Goal: Task Accomplishment & Management: Complete application form

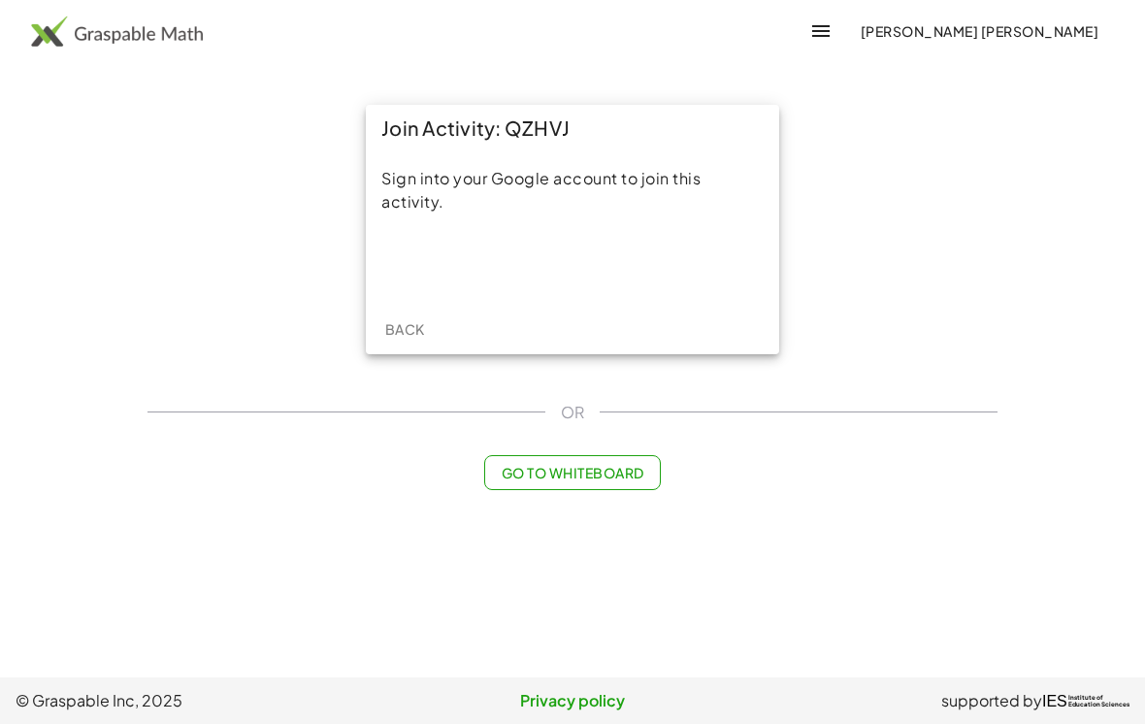
click at [649, 282] on div "Acceder con Google. Se abre en una pestaña nueva" at bounding box center [573, 264] width 267 height 43
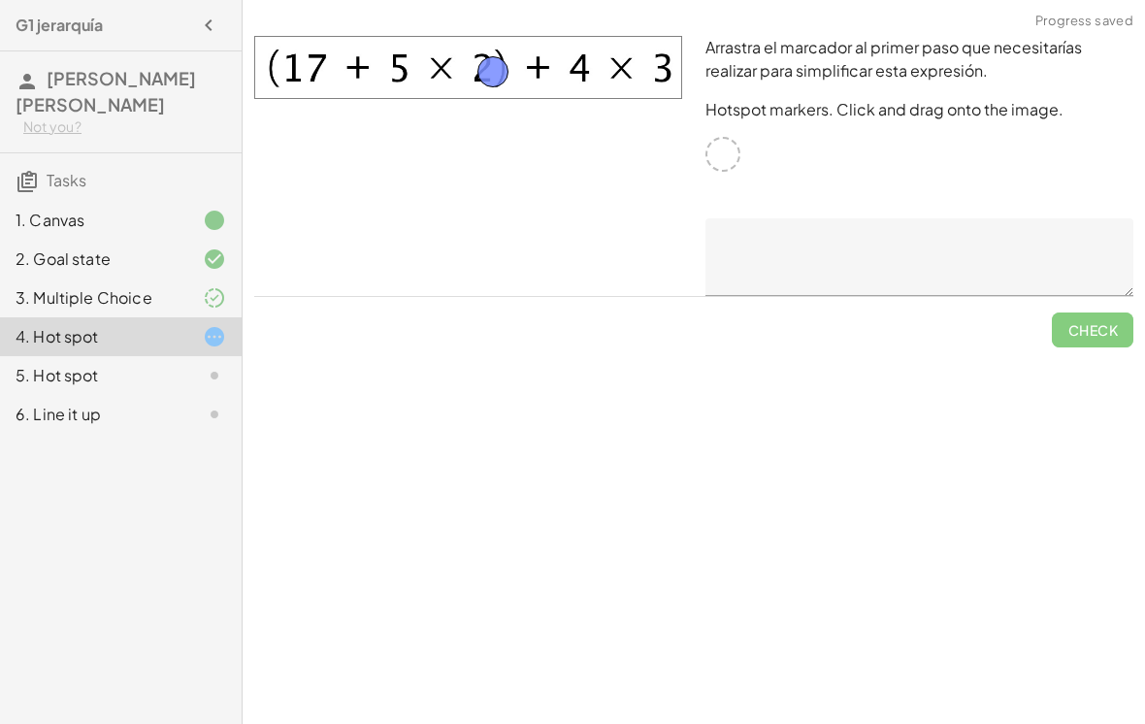
click at [408, 189] on div at bounding box center [468, 165] width 451 height 283
click at [429, 178] on div at bounding box center [468, 165] width 451 height 283
click at [1085, 334] on span "Check" at bounding box center [1093, 322] width 82 height 50
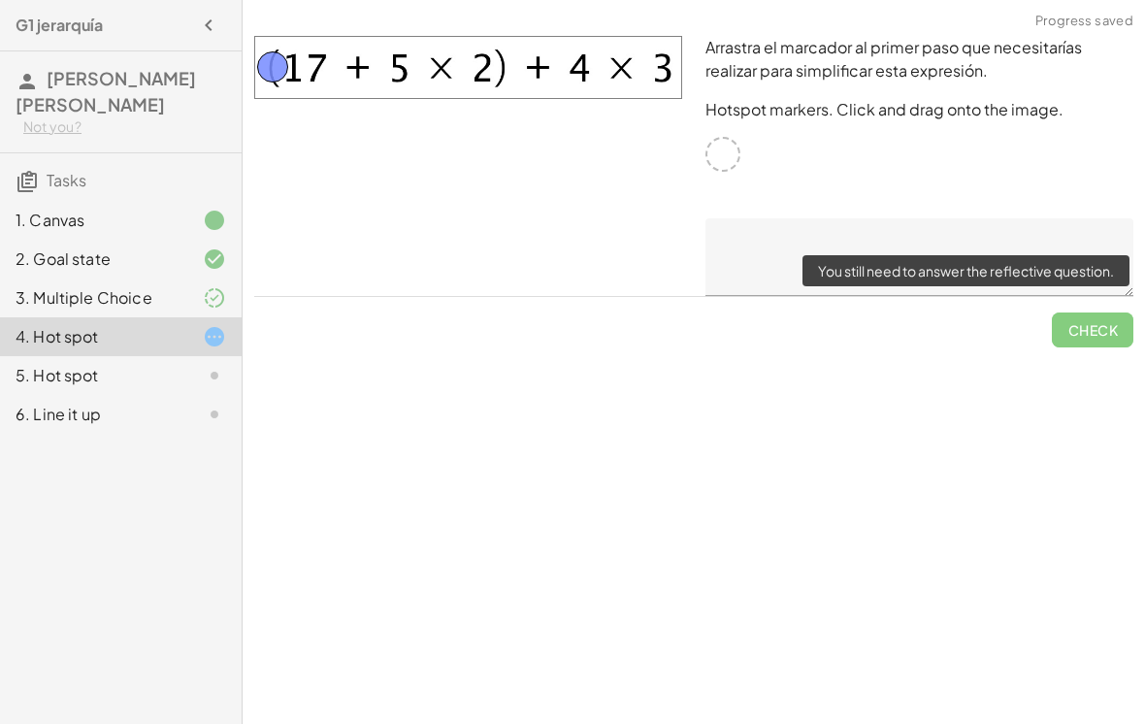
click at [779, 265] on textarea at bounding box center [920, 257] width 428 height 78
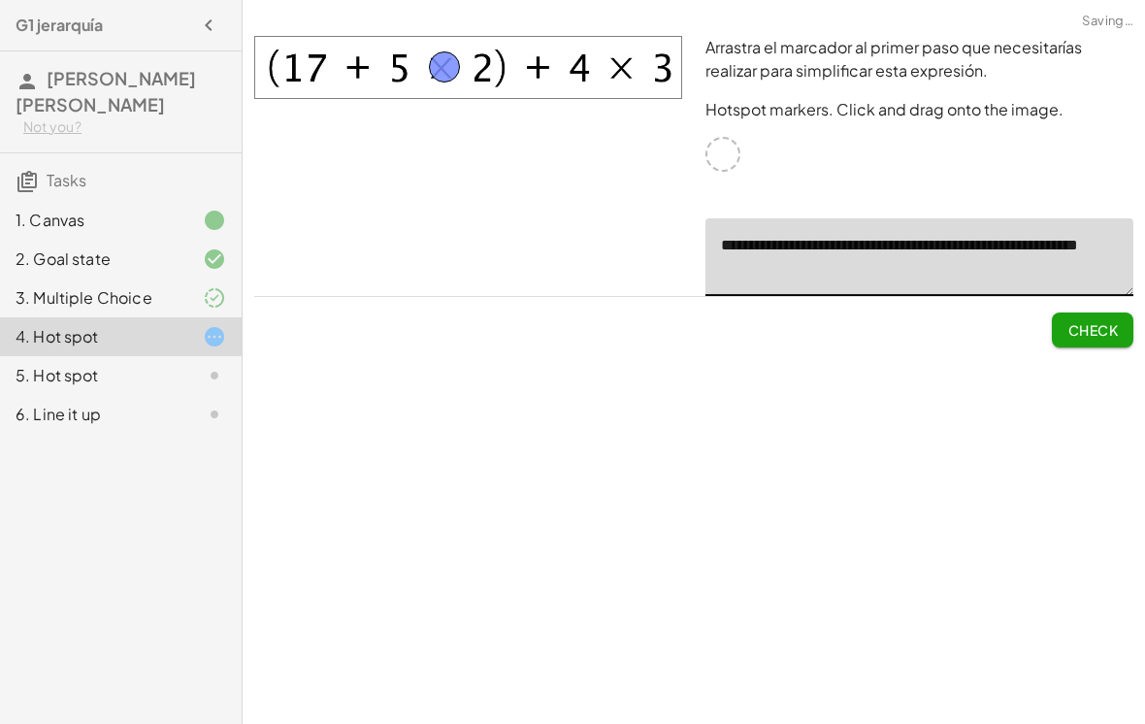
type textarea "**********"
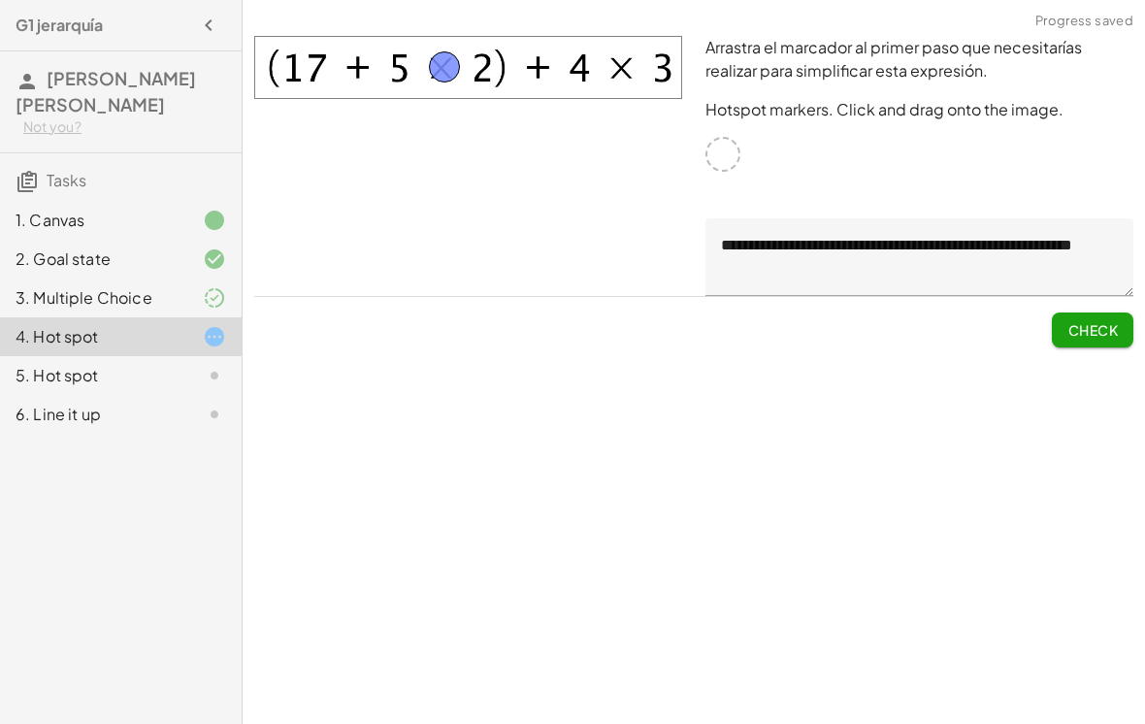
click at [1082, 343] on button "Check" at bounding box center [1093, 330] width 82 height 35
click at [1107, 325] on span "Continue" at bounding box center [1081, 329] width 74 height 17
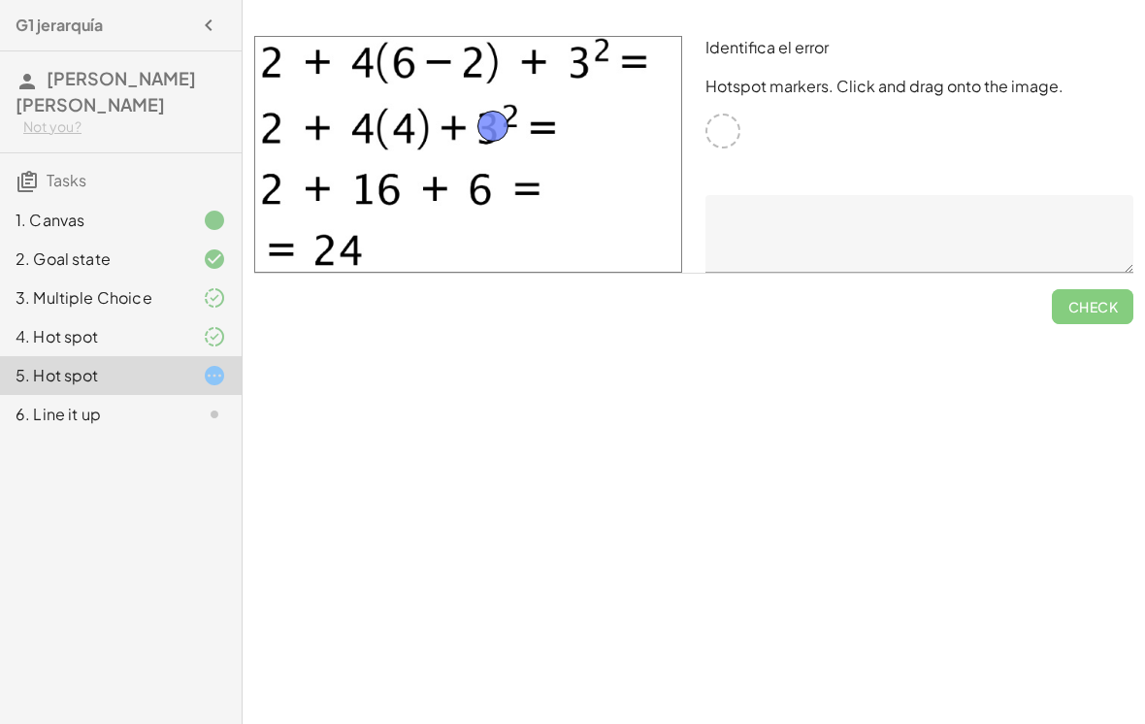
click at [995, 269] on textarea at bounding box center [920, 234] width 428 height 78
click at [1067, 315] on span "Check" at bounding box center [1093, 299] width 82 height 50
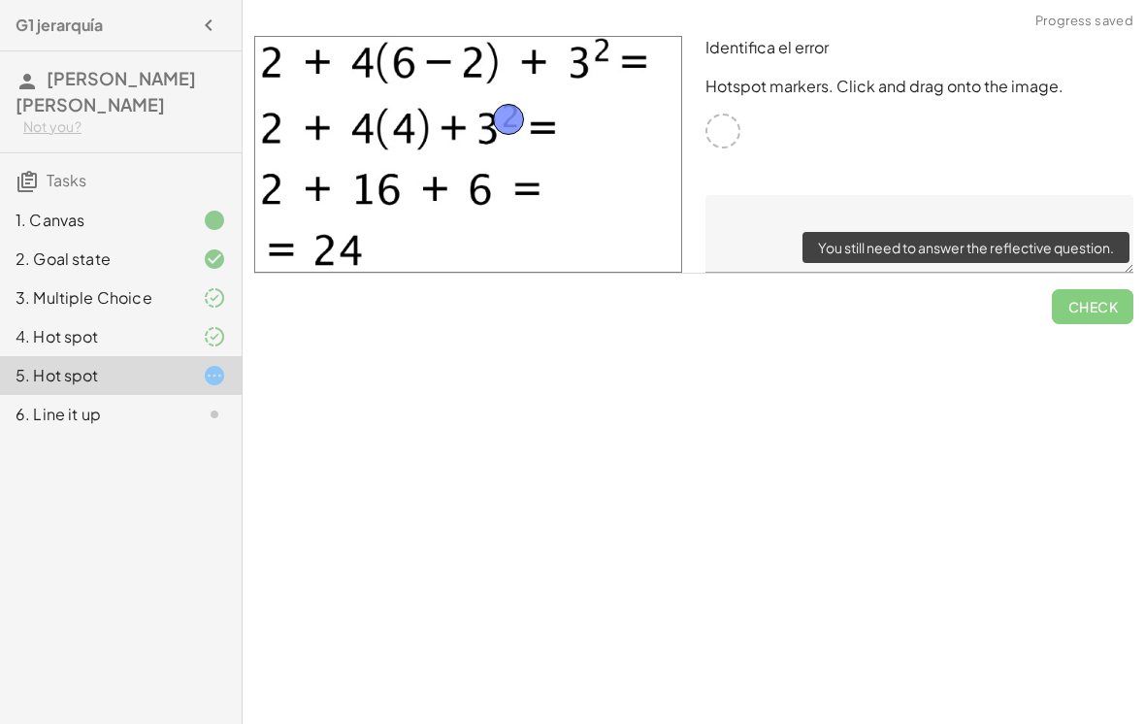
click at [1072, 219] on textarea at bounding box center [920, 234] width 428 height 78
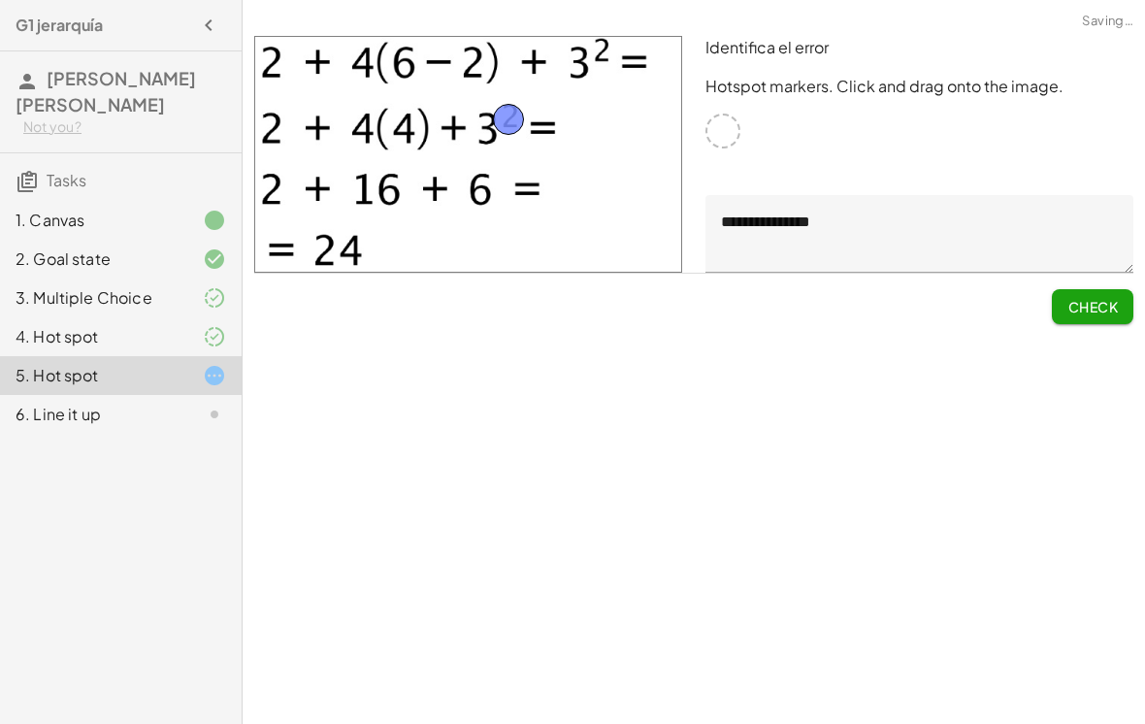
type textarea "**********"
click at [1101, 307] on span "Check" at bounding box center [1093, 306] width 50 height 17
click at [1090, 295] on button "Continue" at bounding box center [1081, 306] width 105 height 35
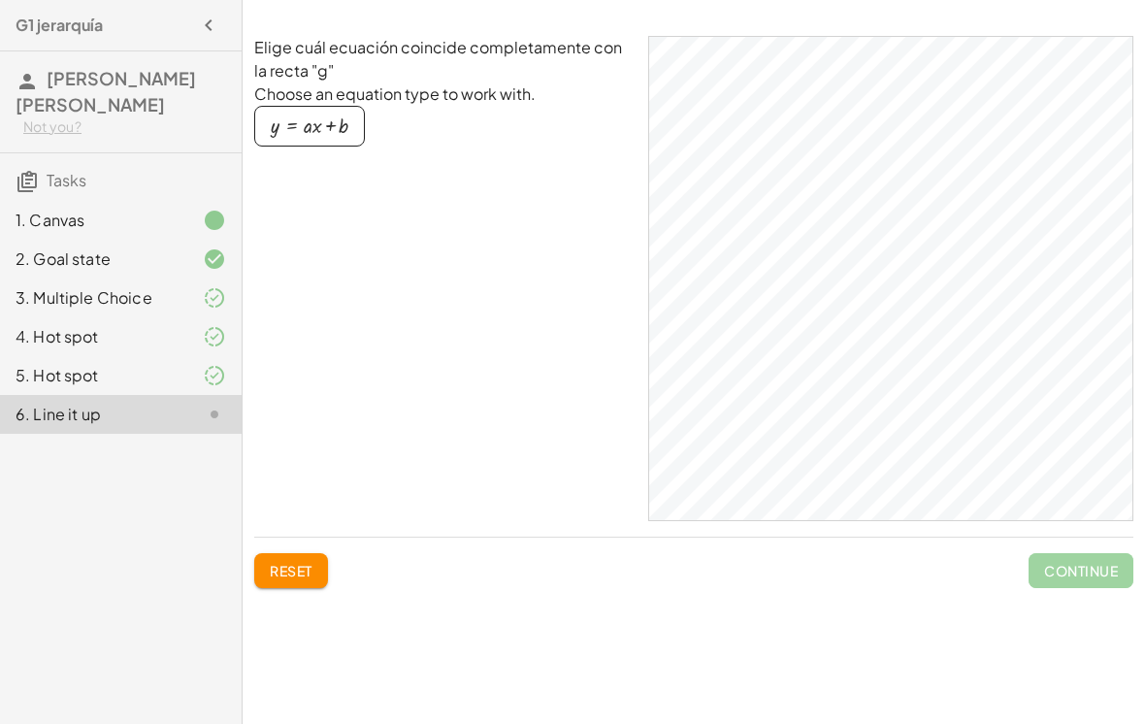
click at [337, 126] on div "button" at bounding box center [310, 126] width 78 height 21
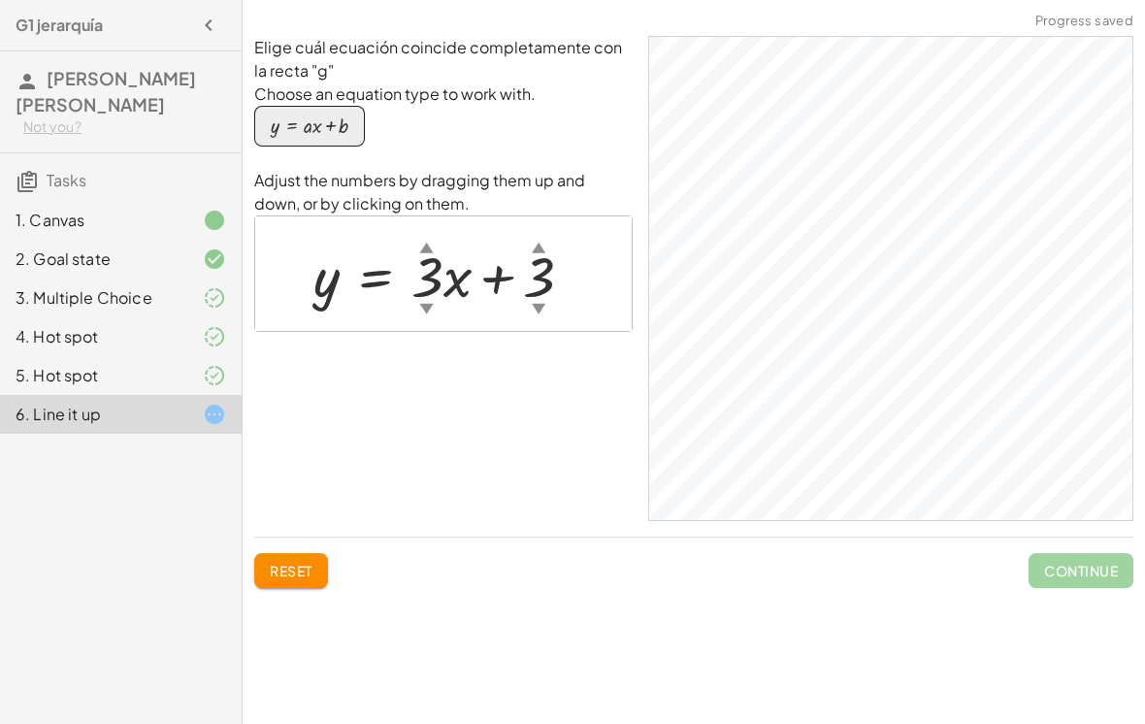
click at [426, 231] on div at bounding box center [443, 273] width 377 height 115
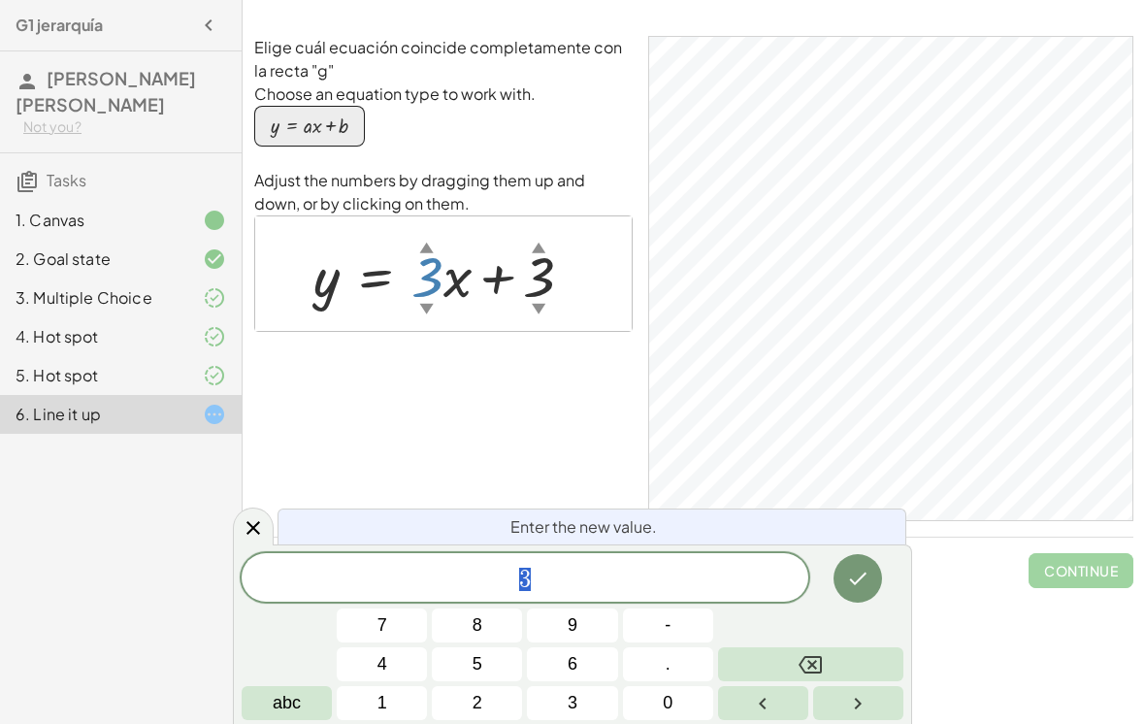
click at [588, 621] on button "9" at bounding box center [572, 626] width 90 height 34
click at [846, 587] on icon "Done" at bounding box center [857, 578] width 23 height 23
click at [413, 311] on div at bounding box center [449, 274] width 290 height 74
click at [818, 664] on icon "Backspace" at bounding box center [810, 664] width 23 height 23
click at [366, 700] on button "1" at bounding box center [382, 703] width 90 height 34
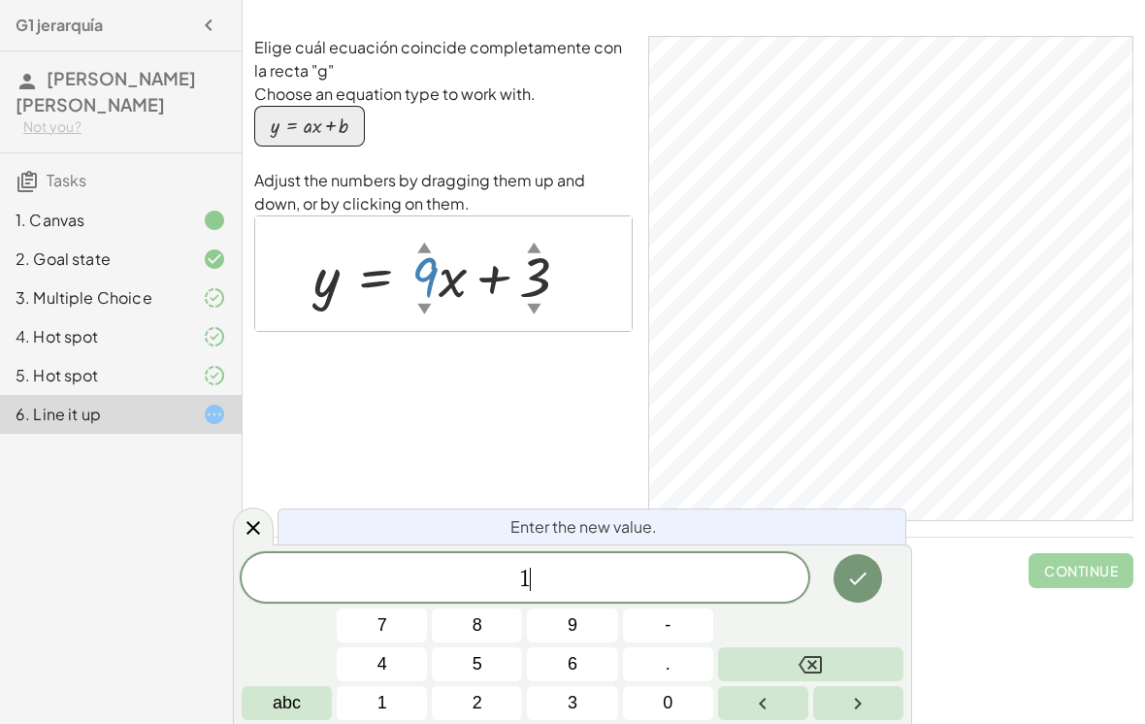
click at [859, 589] on icon "Done" at bounding box center [857, 578] width 23 height 23
click at [141, 356] on div "5. Hot spot" at bounding box center [121, 375] width 242 height 39
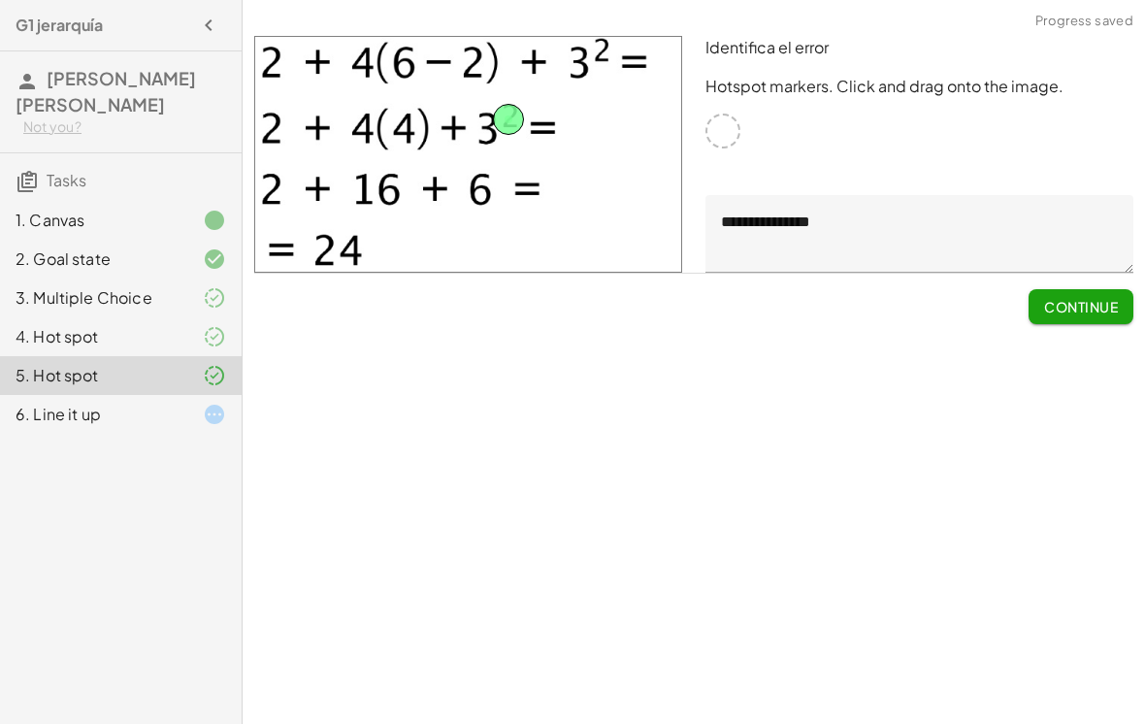
click at [88, 285] on div "3. Multiple Choice" at bounding box center [121, 298] width 242 height 39
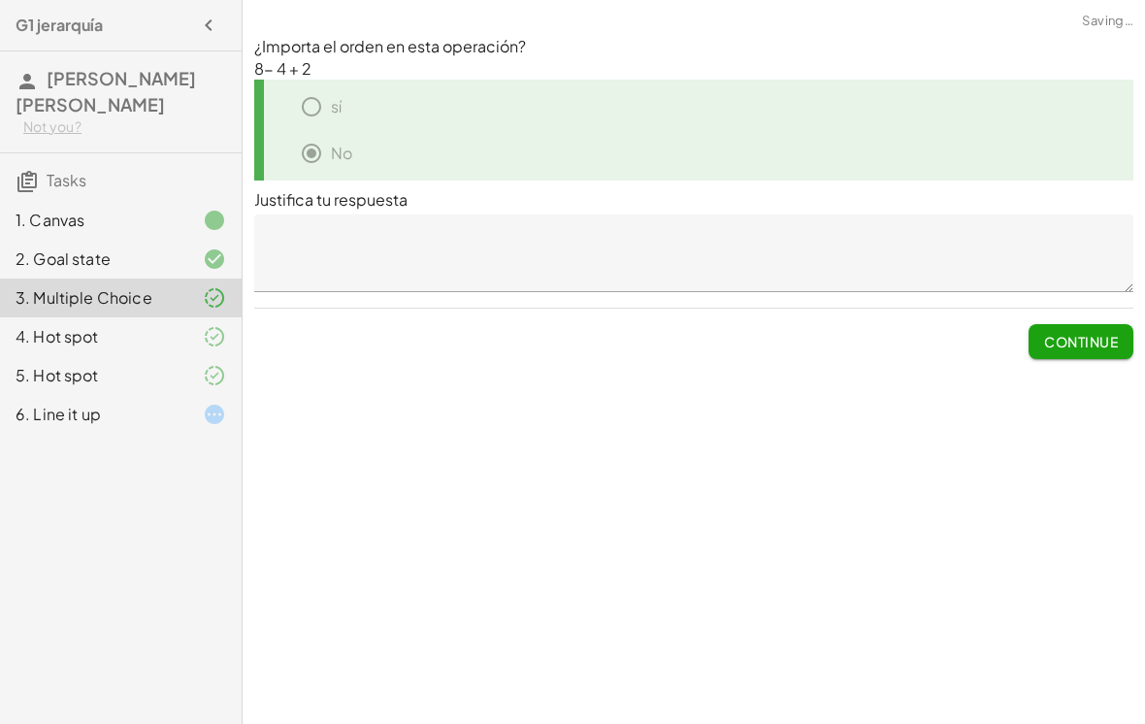
click at [1104, 333] on span "Continue" at bounding box center [1081, 341] width 74 height 17
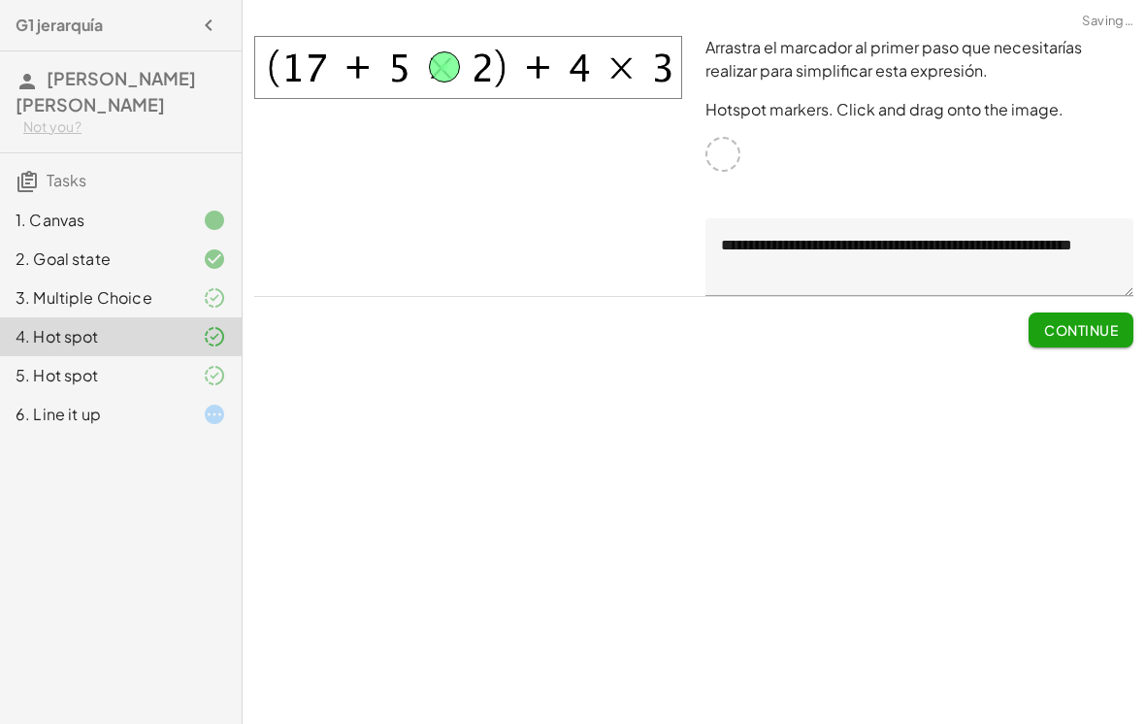
click at [1098, 321] on span "Continue" at bounding box center [1081, 329] width 74 height 17
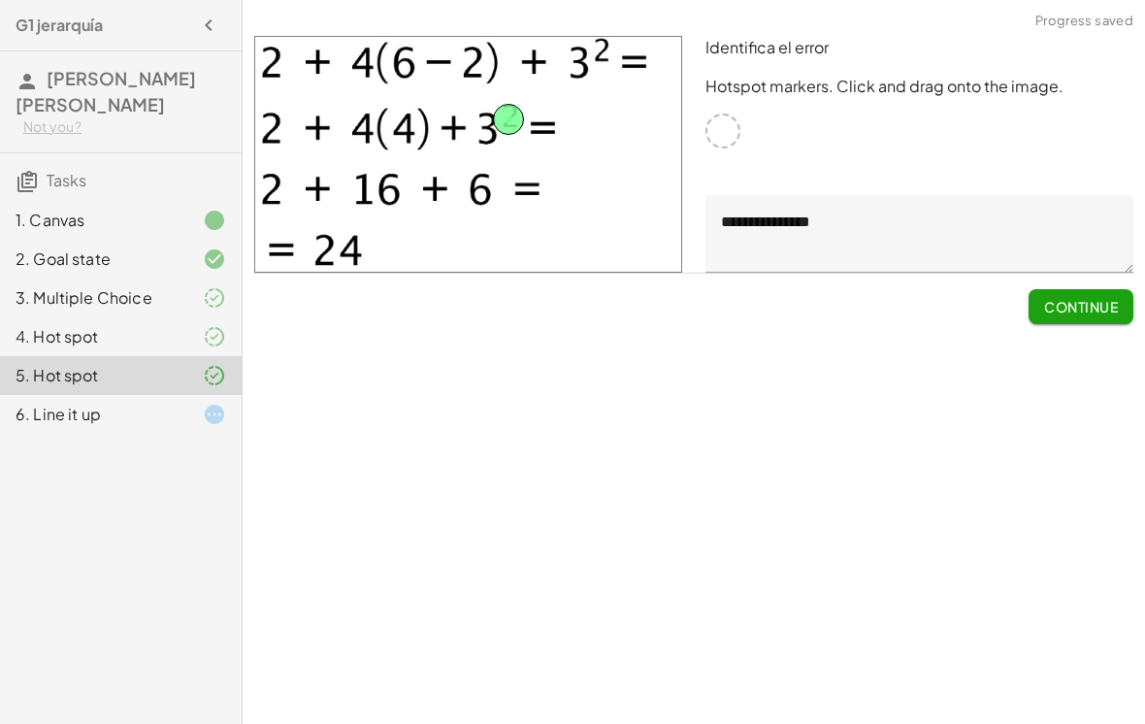
click at [1092, 293] on button "Continue" at bounding box center [1081, 306] width 105 height 35
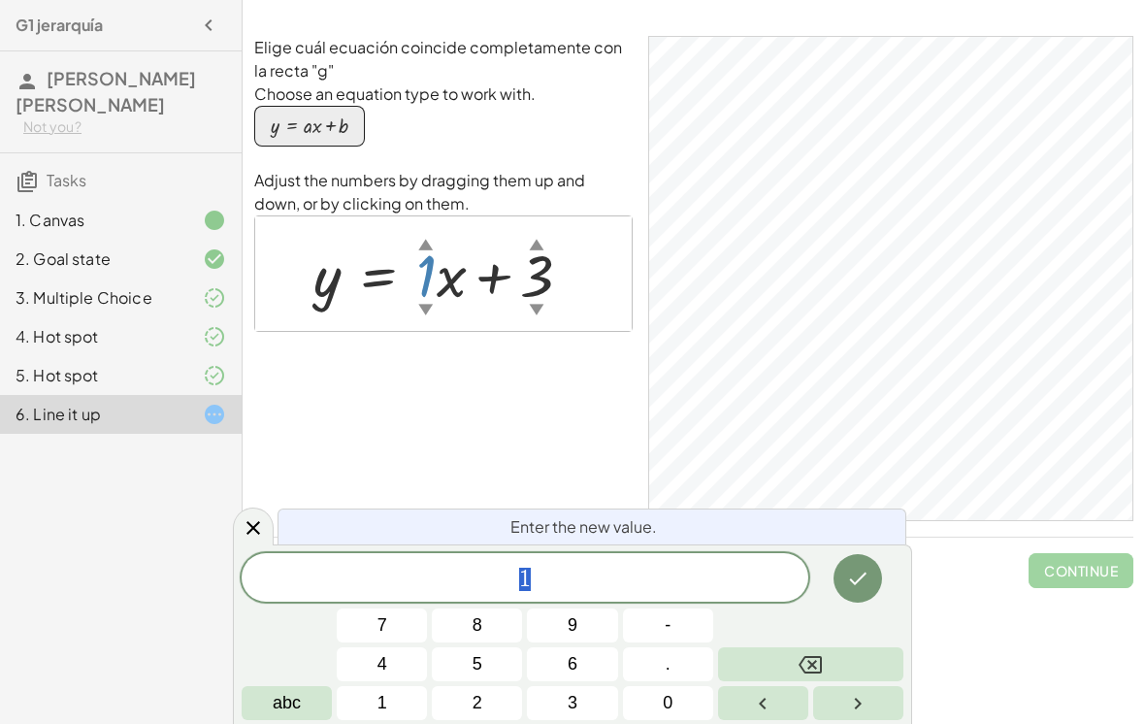
click at [555, 282] on div at bounding box center [451, 274] width 294 height 78
click at [239, 539] on div at bounding box center [253, 527] width 41 height 38
click at [584, 661] on button "6" at bounding box center [572, 664] width 90 height 34
click at [863, 574] on icon "Done" at bounding box center [857, 578] width 23 height 23
click at [389, 688] on button "1" at bounding box center [382, 703] width 90 height 34
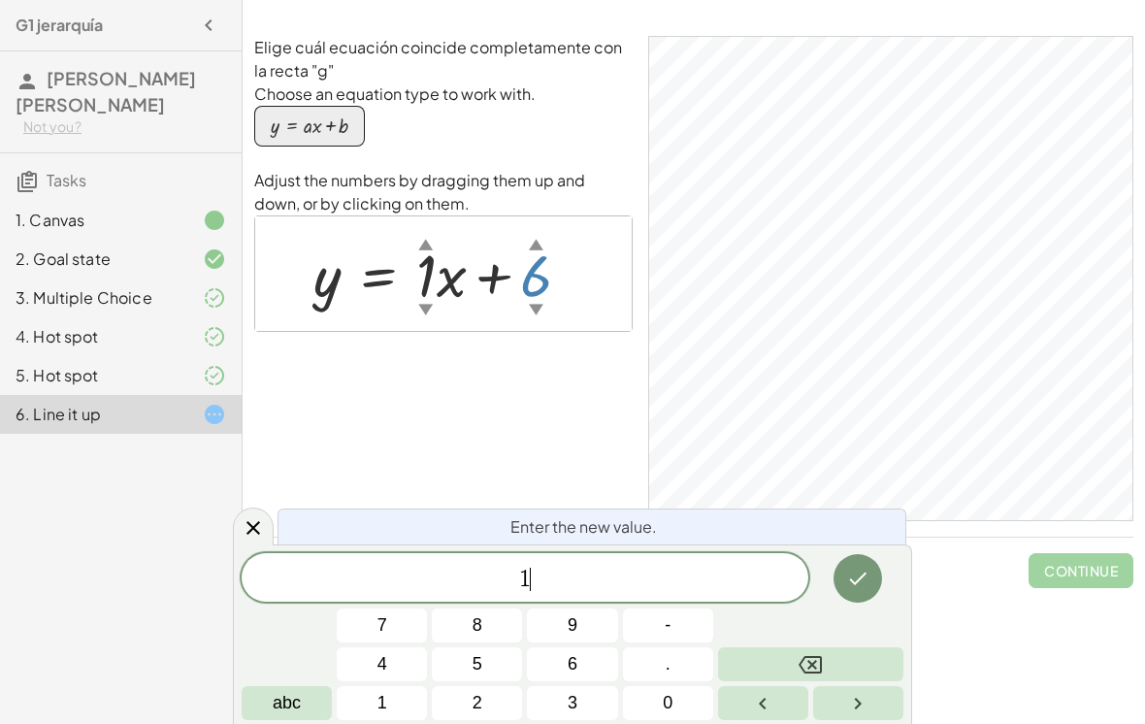
click at [858, 579] on icon "Done" at bounding box center [857, 578] width 23 height 23
click at [512, 641] on button "8" at bounding box center [477, 626] width 90 height 34
click at [864, 563] on button "Done" at bounding box center [858, 578] width 49 height 49
click at [829, 668] on button "Backspace" at bounding box center [810, 664] width 185 height 34
click at [478, 659] on span "5" at bounding box center [478, 664] width 10 height 26
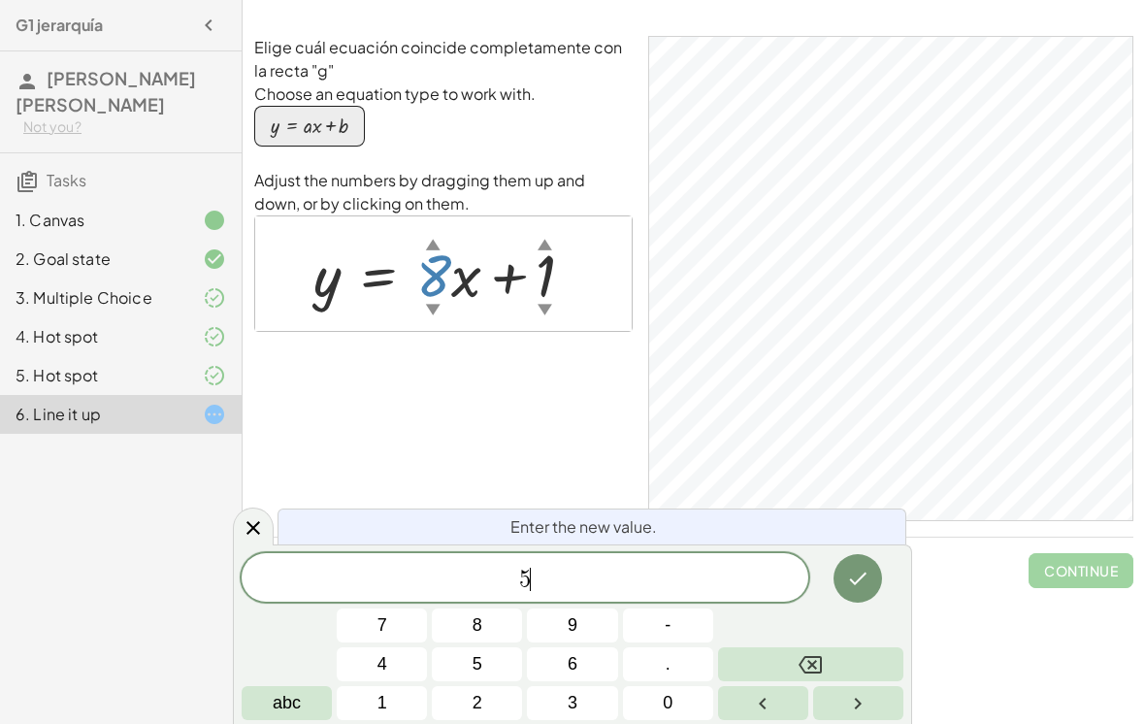
click at [849, 571] on icon "Done" at bounding box center [857, 578] width 23 height 23
click at [842, 660] on button "Backspace" at bounding box center [810, 664] width 185 height 34
click at [552, 697] on button "3" at bounding box center [572, 703] width 90 height 34
click at [860, 588] on icon "Done" at bounding box center [857, 578] width 23 height 23
click at [859, 669] on button "Backspace" at bounding box center [810, 664] width 185 height 34
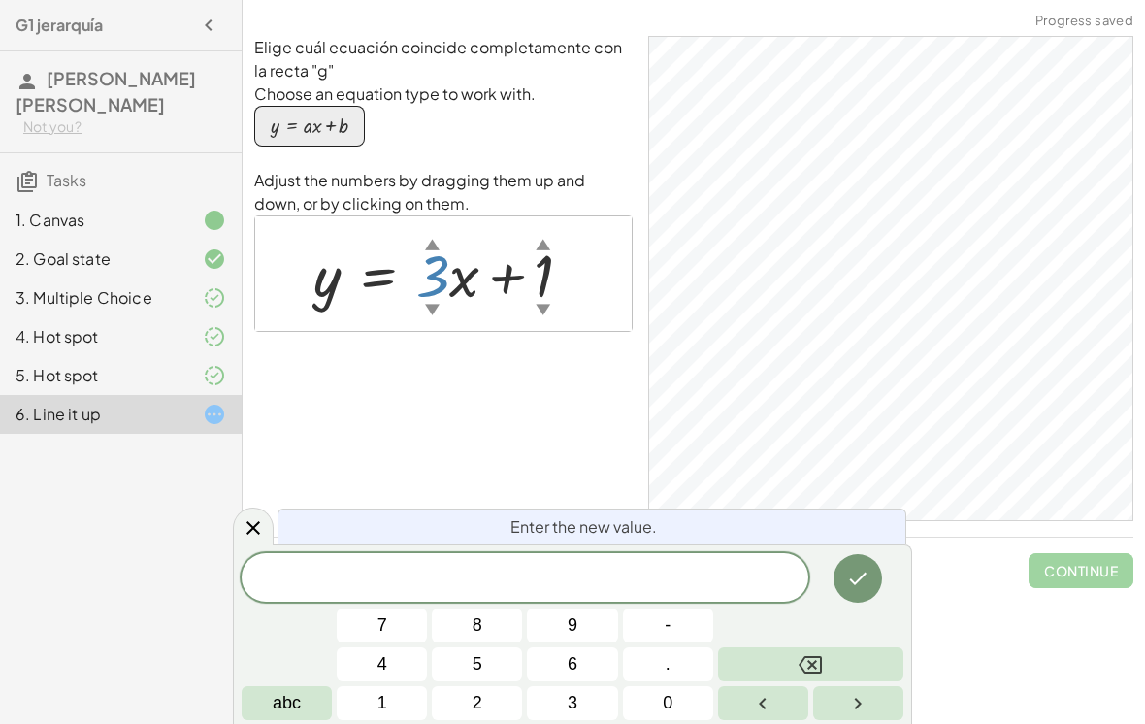
click at [381, 692] on span "1" at bounding box center [383, 703] width 10 height 26
click at [847, 583] on icon "Done" at bounding box center [857, 578] width 23 height 23
click at [839, 653] on button "Backspace" at bounding box center [810, 664] width 185 height 34
click at [468, 698] on button "2" at bounding box center [477, 703] width 90 height 34
click at [874, 587] on button "Done" at bounding box center [858, 578] width 49 height 49
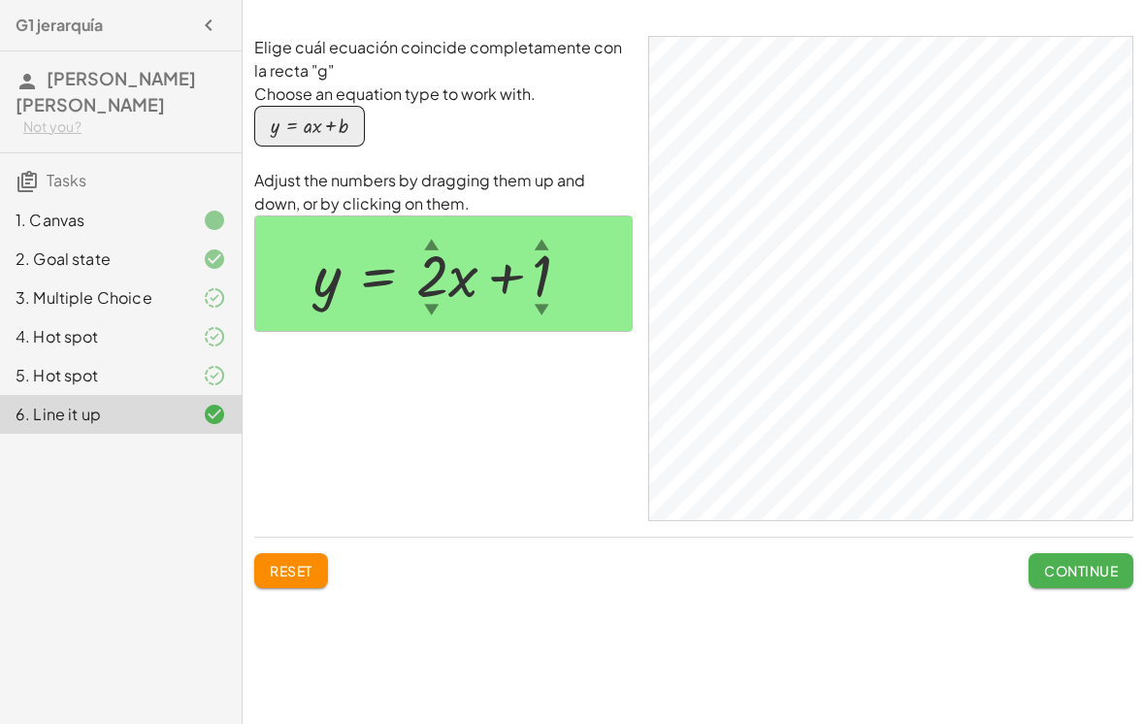
click at [1076, 562] on span "Continue" at bounding box center [1081, 570] width 74 height 17
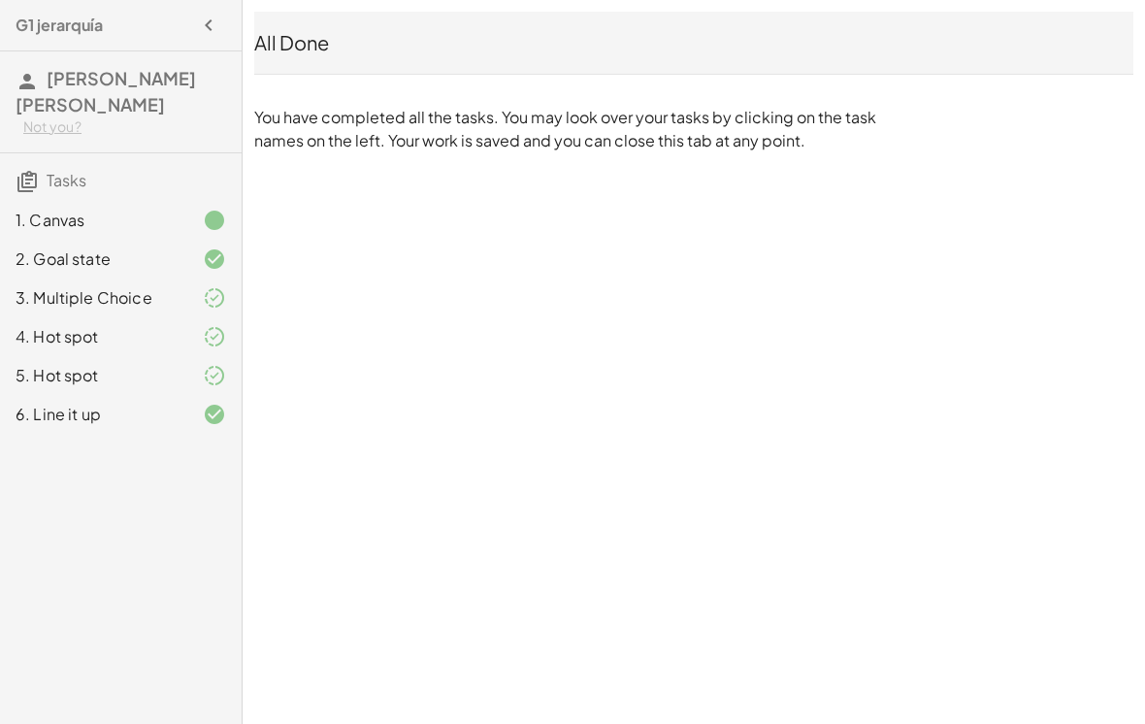
click at [181, 364] on div at bounding box center [199, 375] width 54 height 23
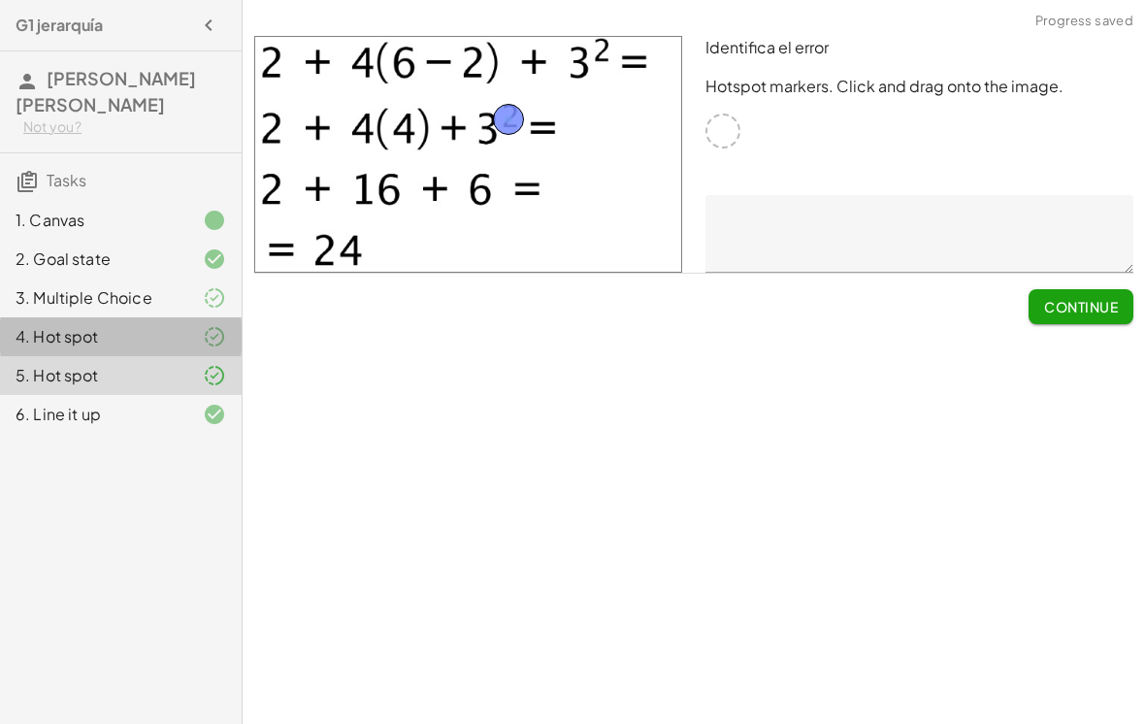
click at [177, 325] on div at bounding box center [199, 336] width 54 height 23
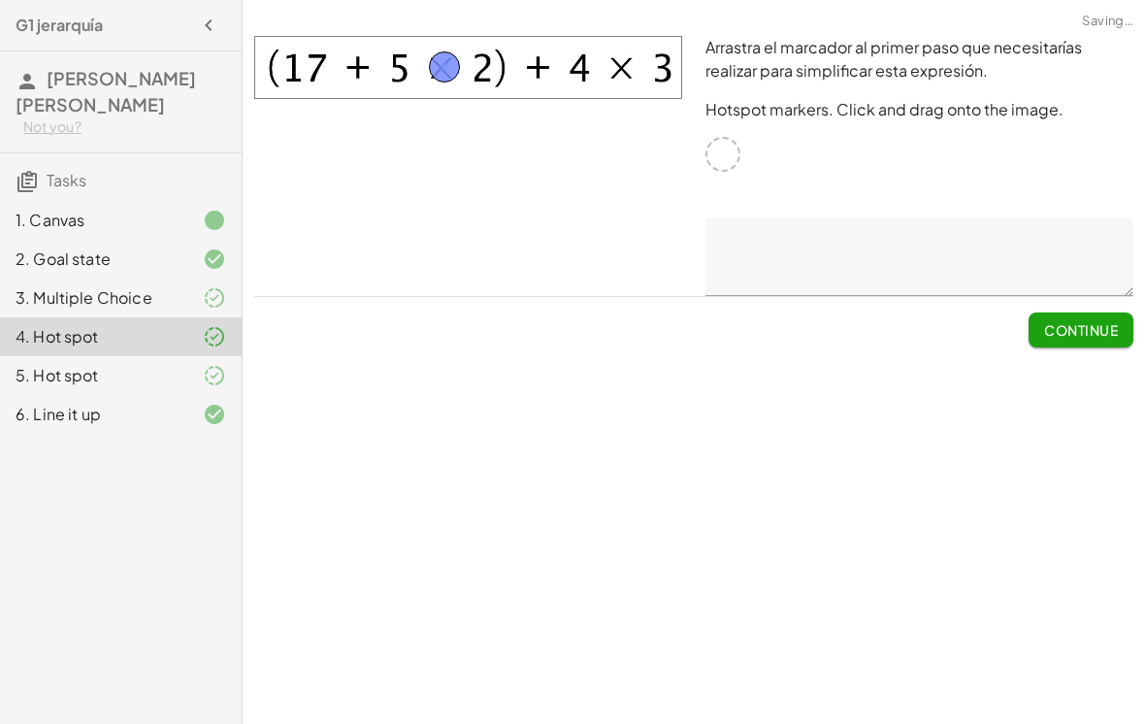
click at [193, 325] on div at bounding box center [199, 336] width 54 height 23
click at [1094, 313] on button "Submit Changes" at bounding box center [1056, 330] width 156 height 35
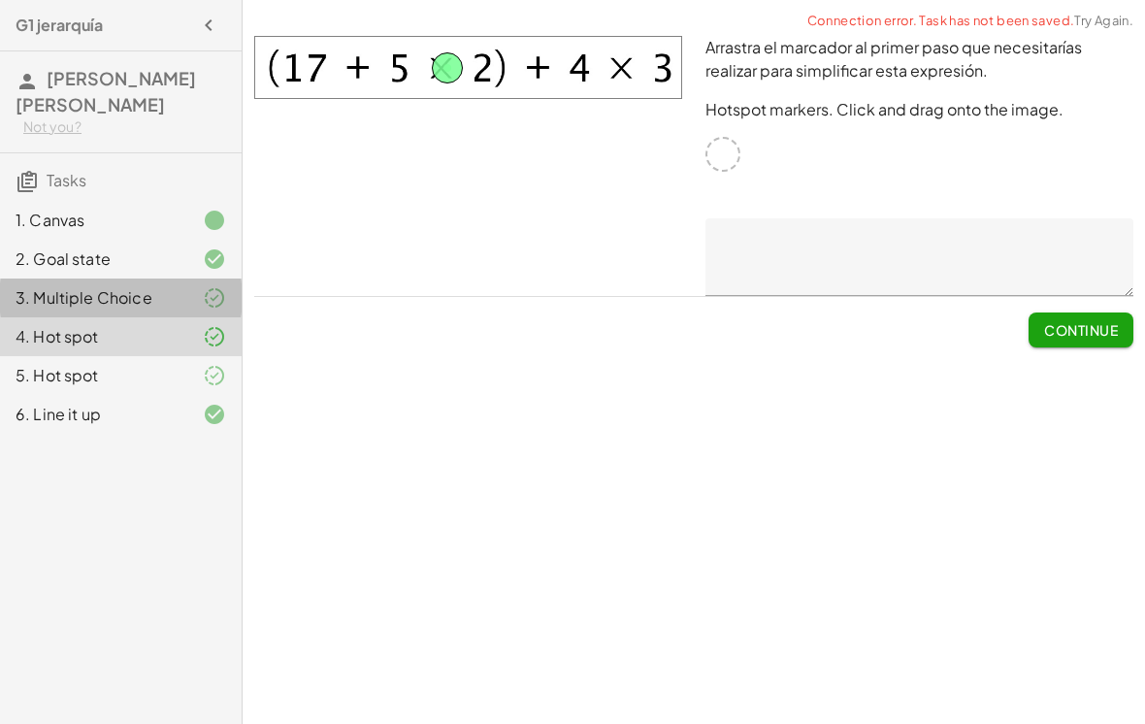
click at [198, 286] on div at bounding box center [199, 297] width 54 height 23
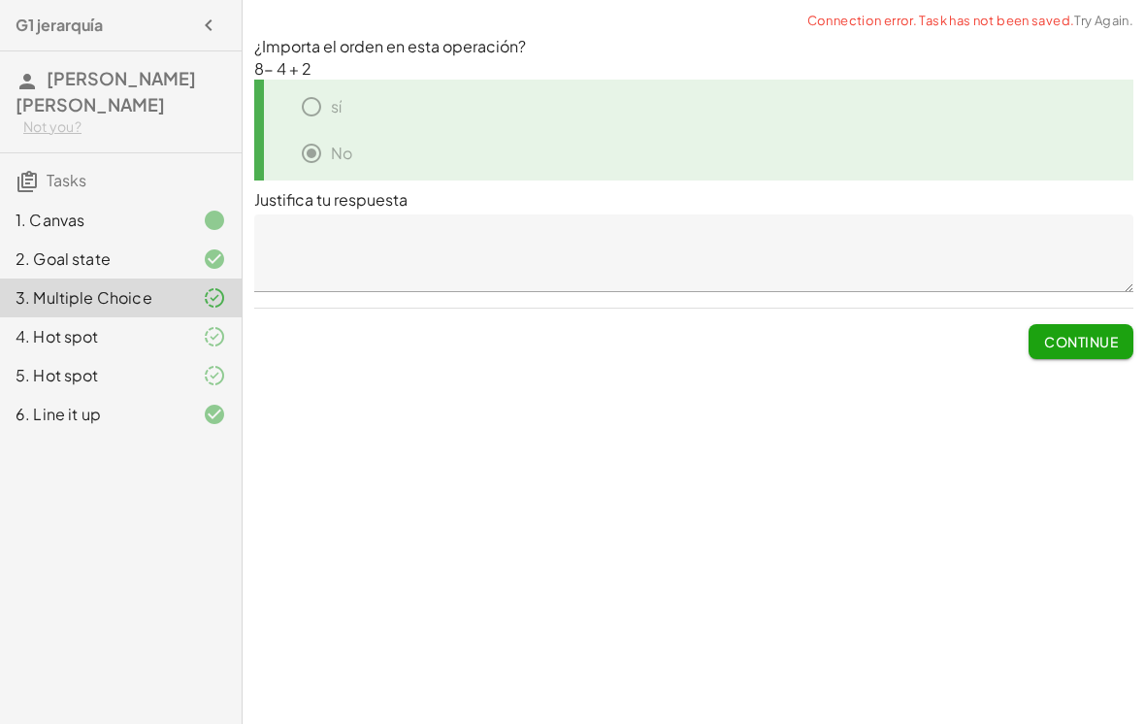
click at [179, 367] on div "5. Hot spot" at bounding box center [121, 375] width 242 height 39
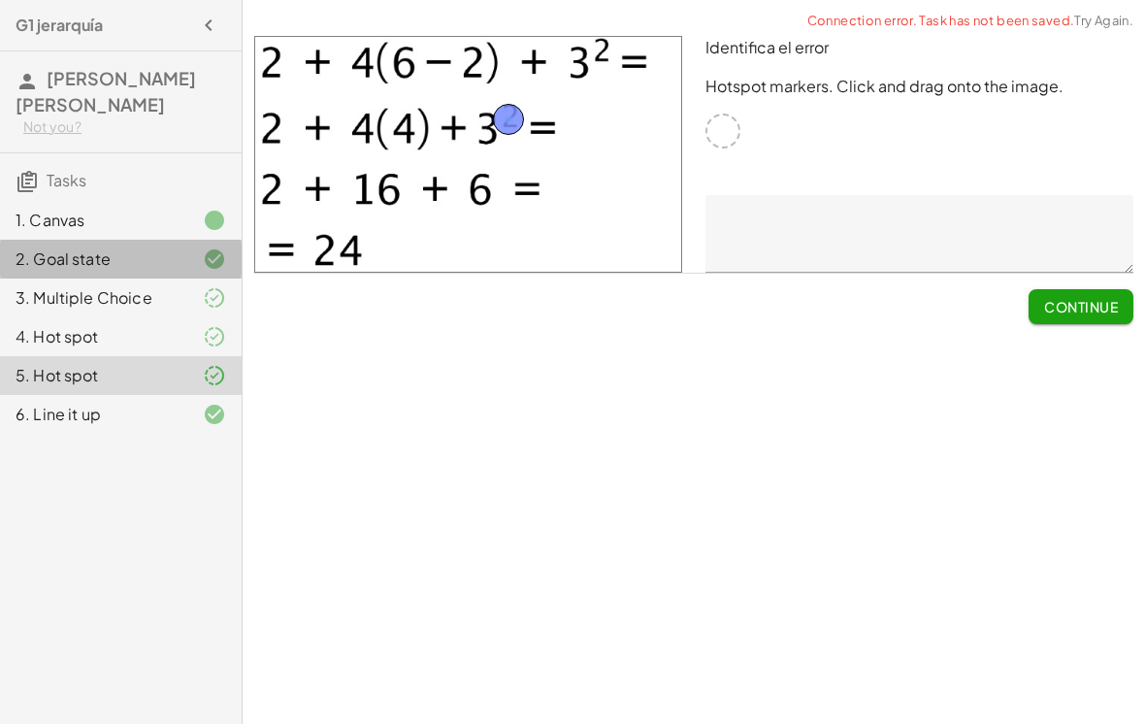
click at [208, 248] on icon at bounding box center [214, 259] width 23 height 23
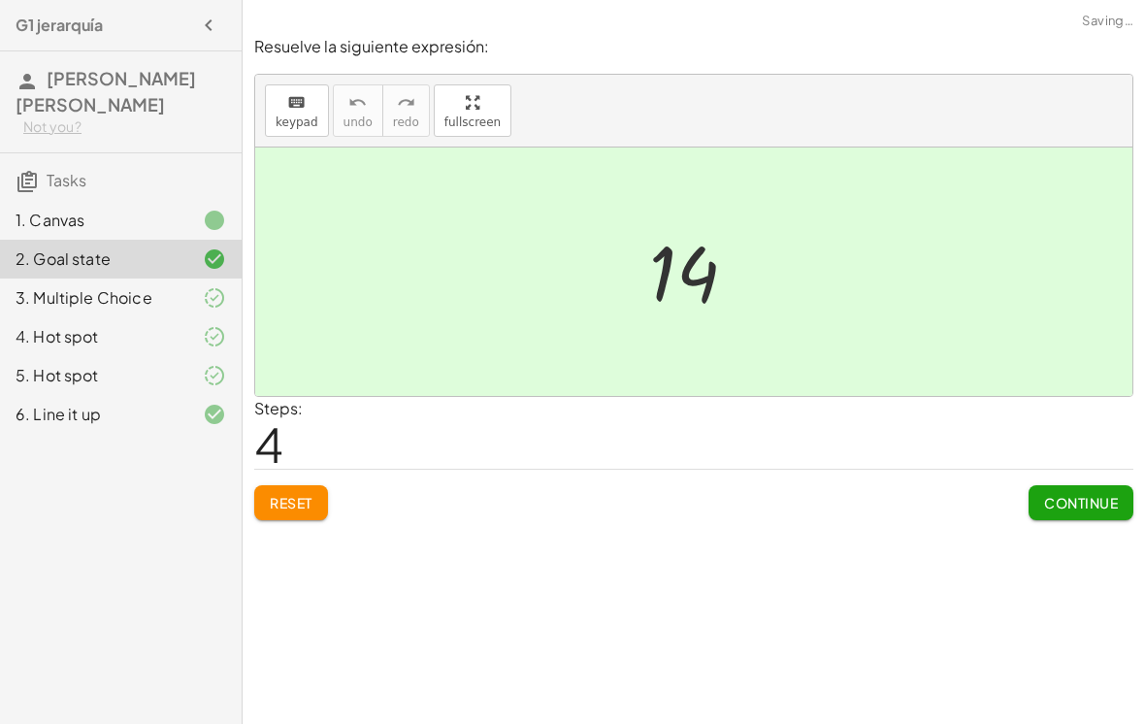
click at [117, 408] on div "6. Line it up" at bounding box center [121, 414] width 242 height 39
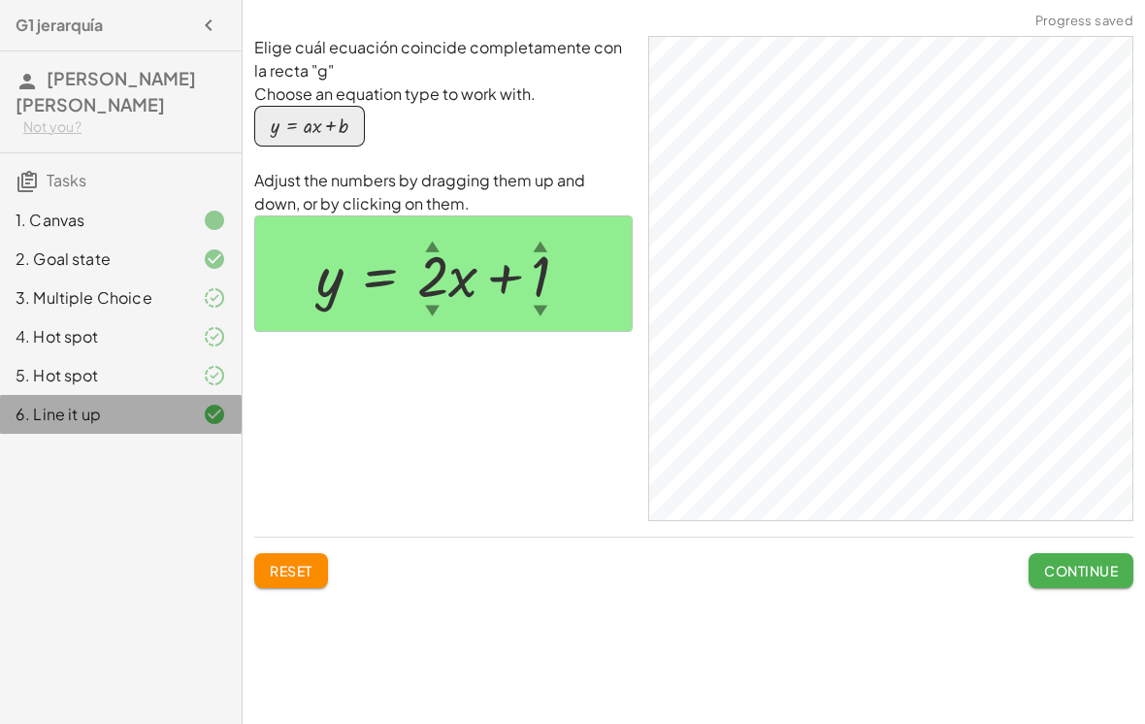
click at [141, 403] on div "6. Line it up" at bounding box center [94, 414] width 156 height 23
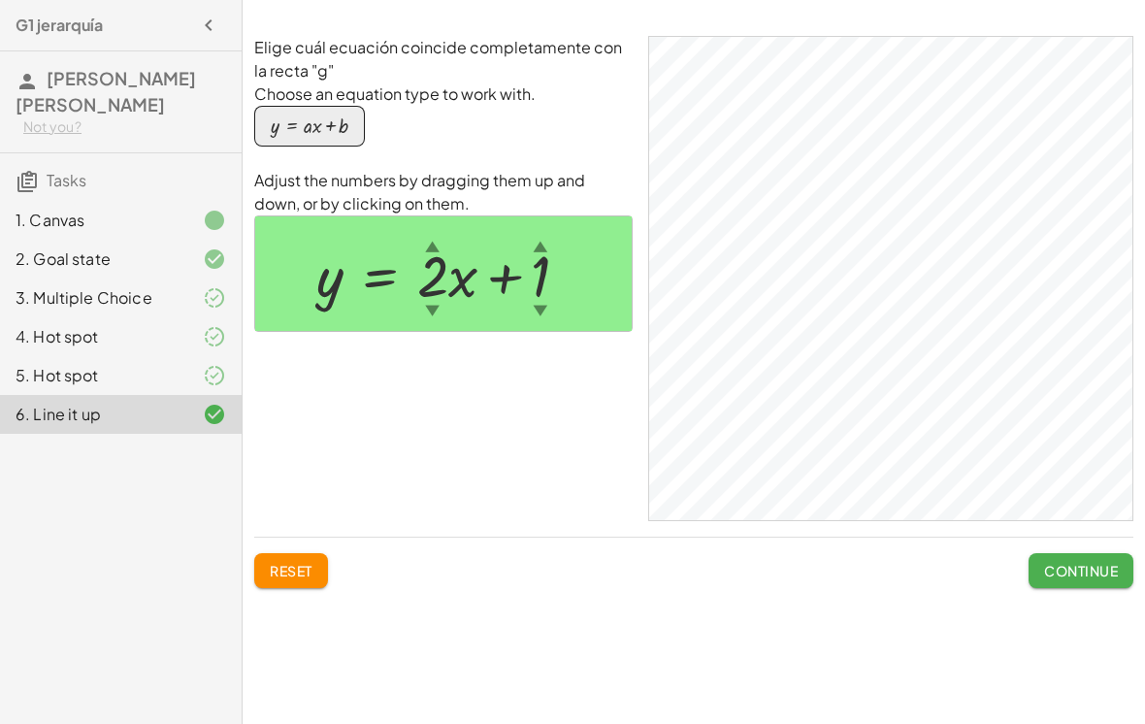
click at [1090, 553] on button "Continue" at bounding box center [1081, 570] width 105 height 35
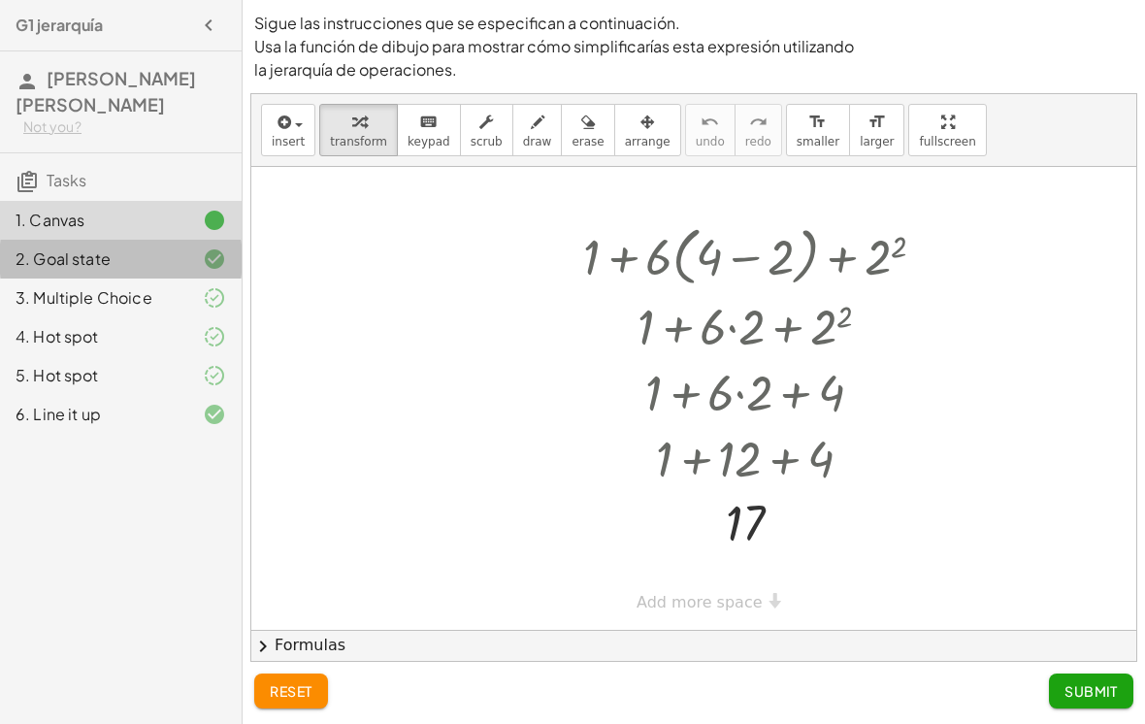
click at [132, 247] on div "2. Goal state" at bounding box center [121, 259] width 242 height 39
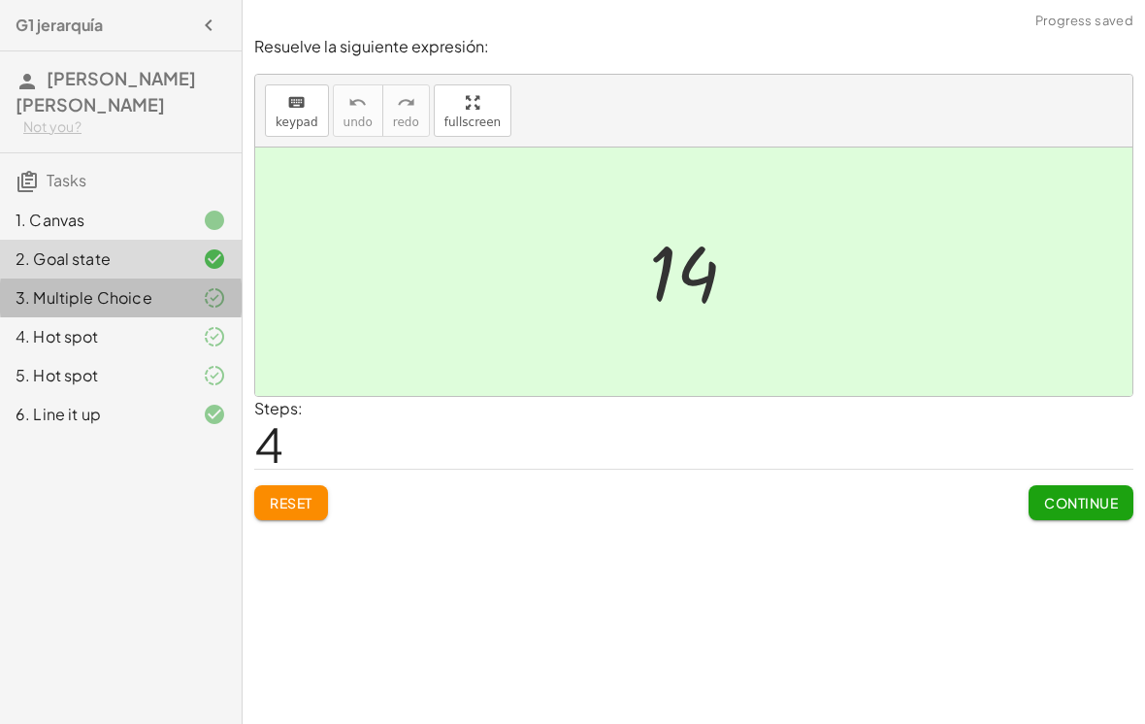
click at [158, 286] on div "3. Multiple Choice" at bounding box center [94, 297] width 156 height 23
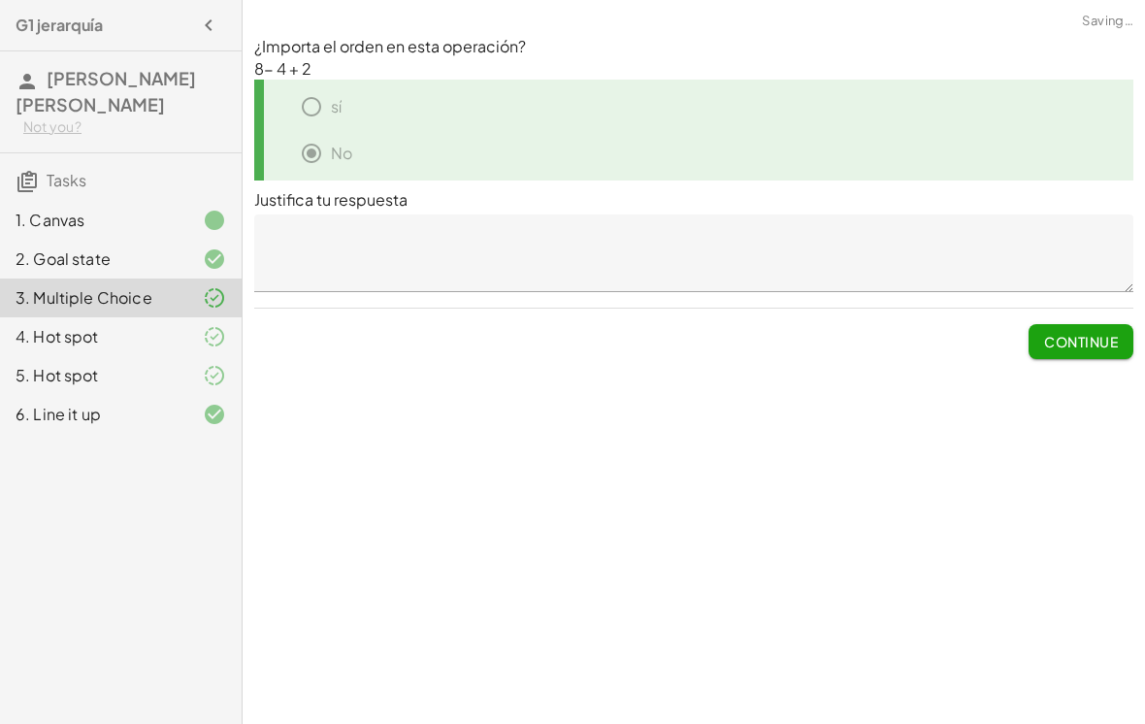
click at [145, 364] on div "5. Hot spot" at bounding box center [94, 375] width 156 height 23
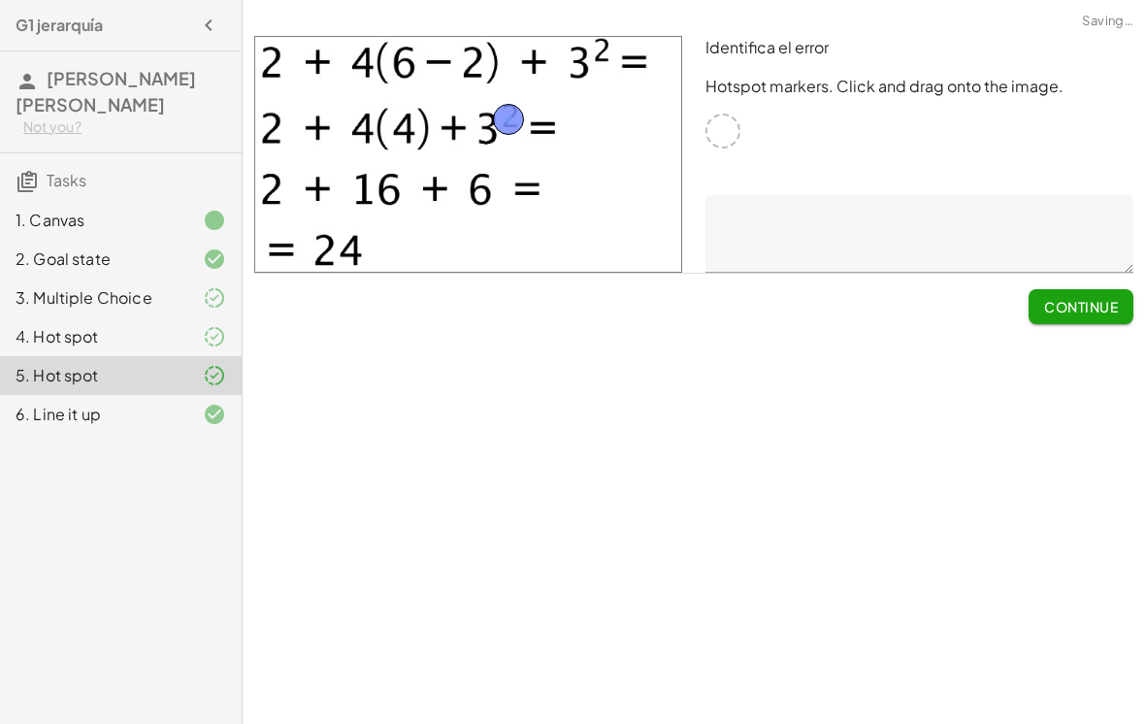
click at [106, 402] on div "6. Line it up" at bounding box center [121, 414] width 242 height 39
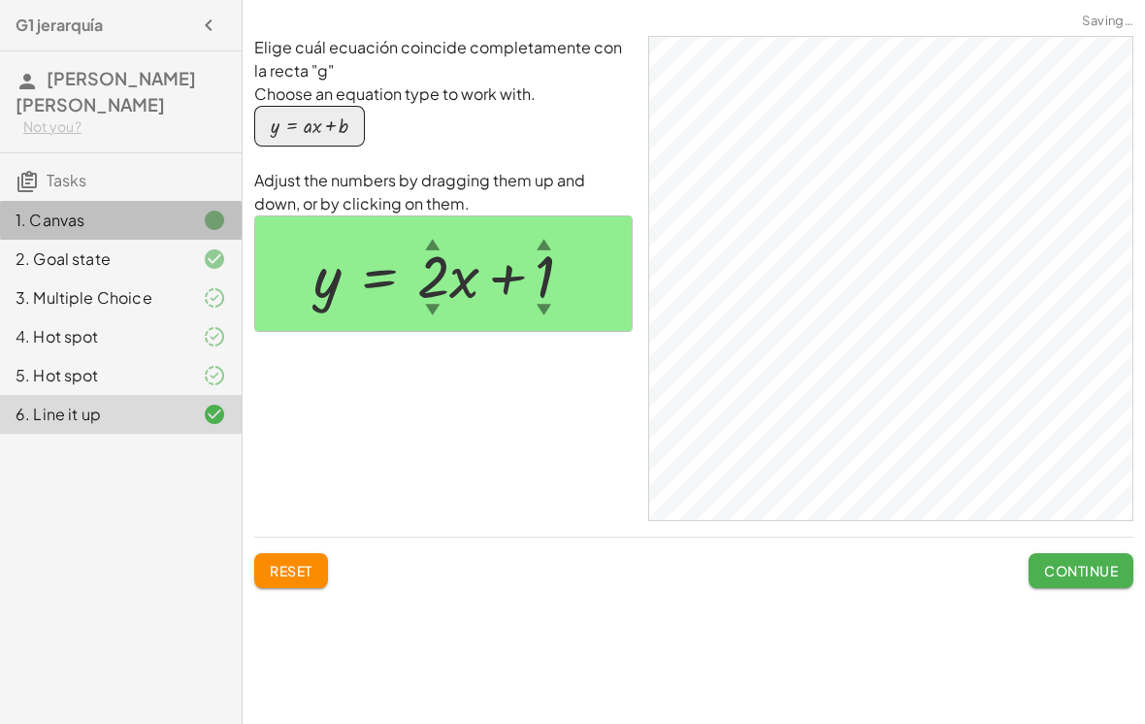
click at [114, 209] on div "1. Canvas" at bounding box center [94, 220] width 156 height 23
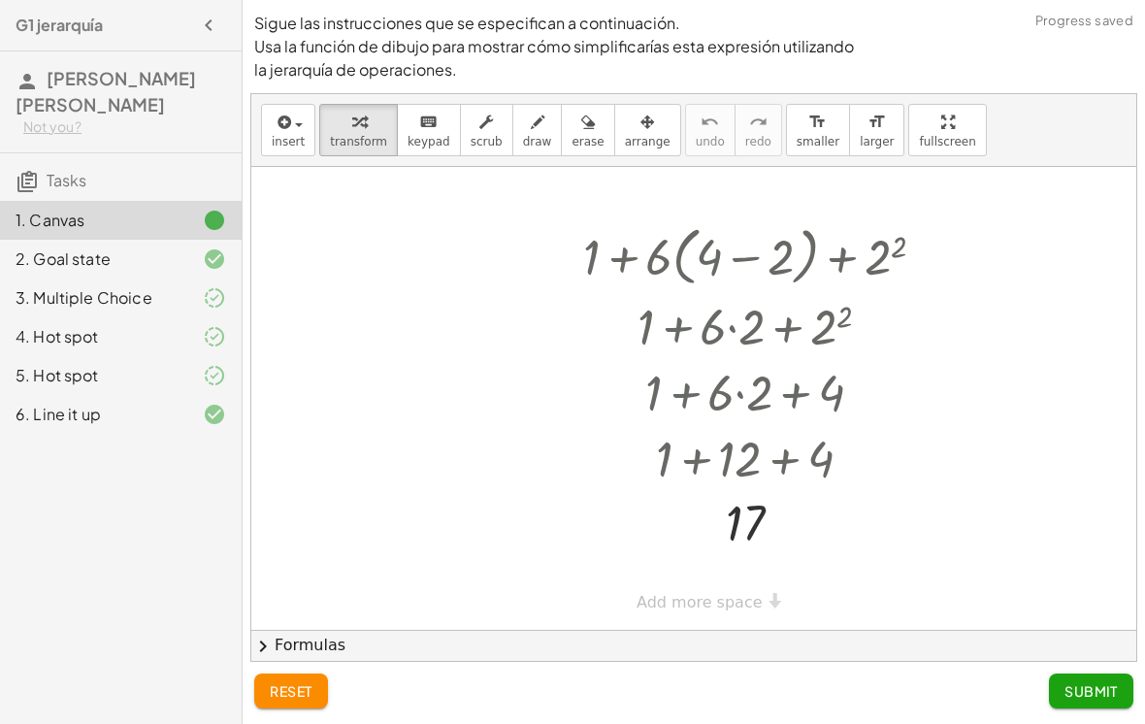
click at [1070, 675] on button "Submit" at bounding box center [1091, 691] width 84 height 35
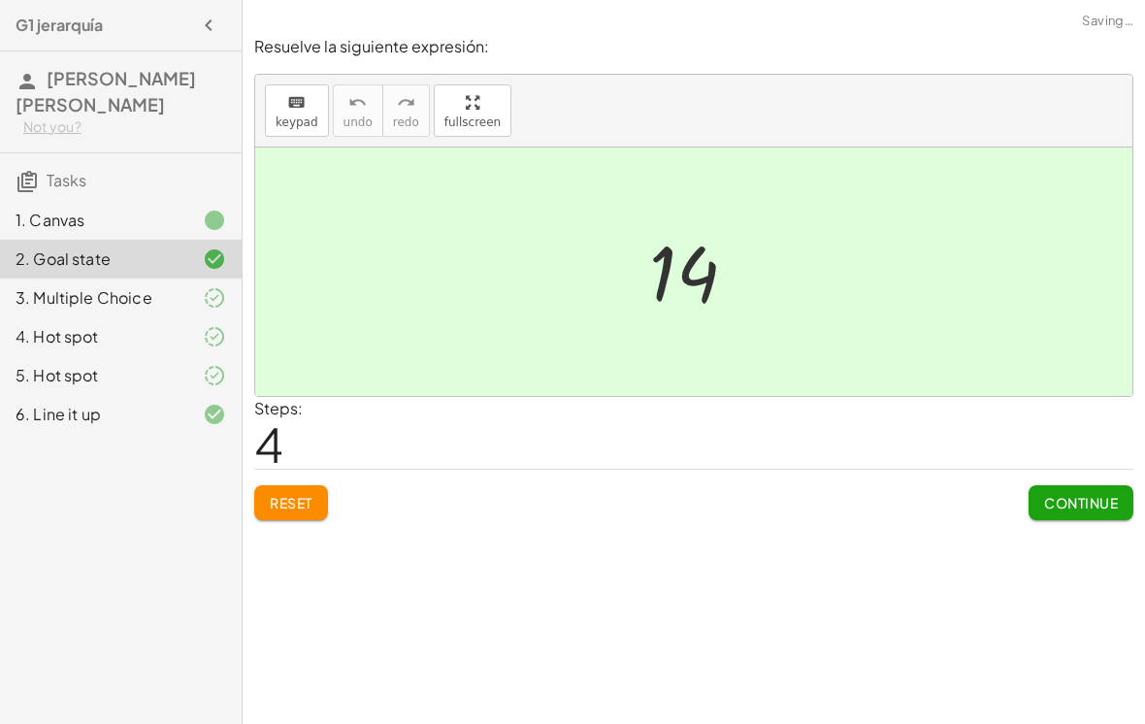
click at [1082, 485] on button "Continue" at bounding box center [1081, 502] width 105 height 35
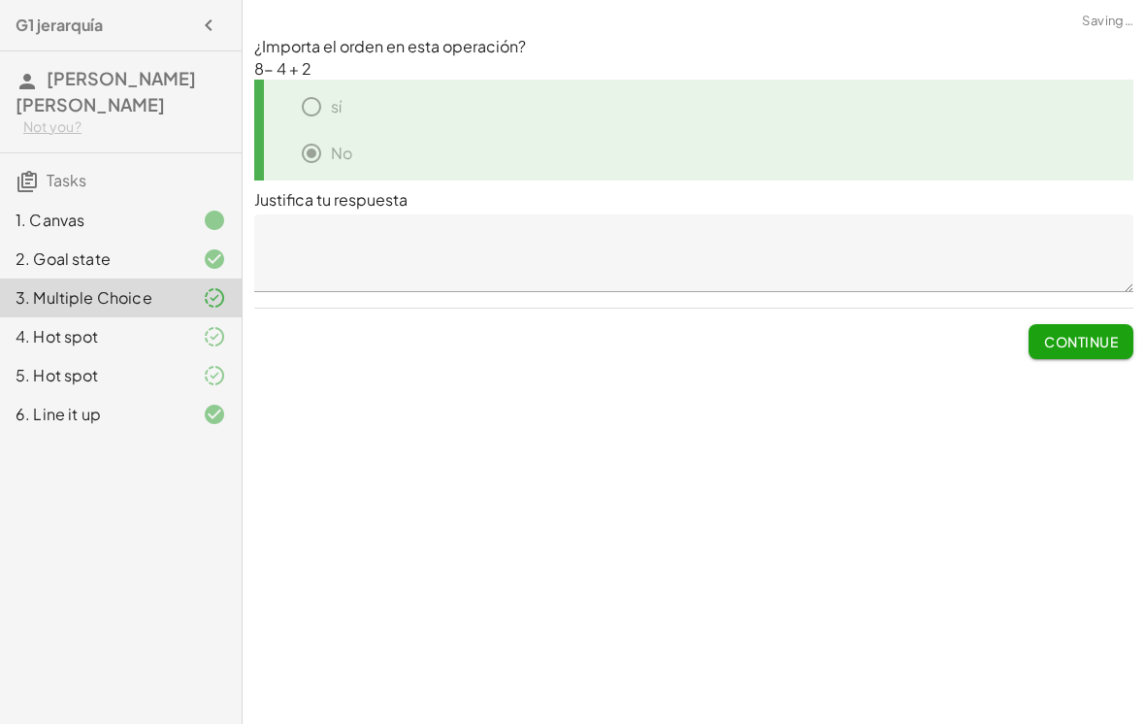
click at [1091, 333] on span "Continue" at bounding box center [1081, 341] width 74 height 17
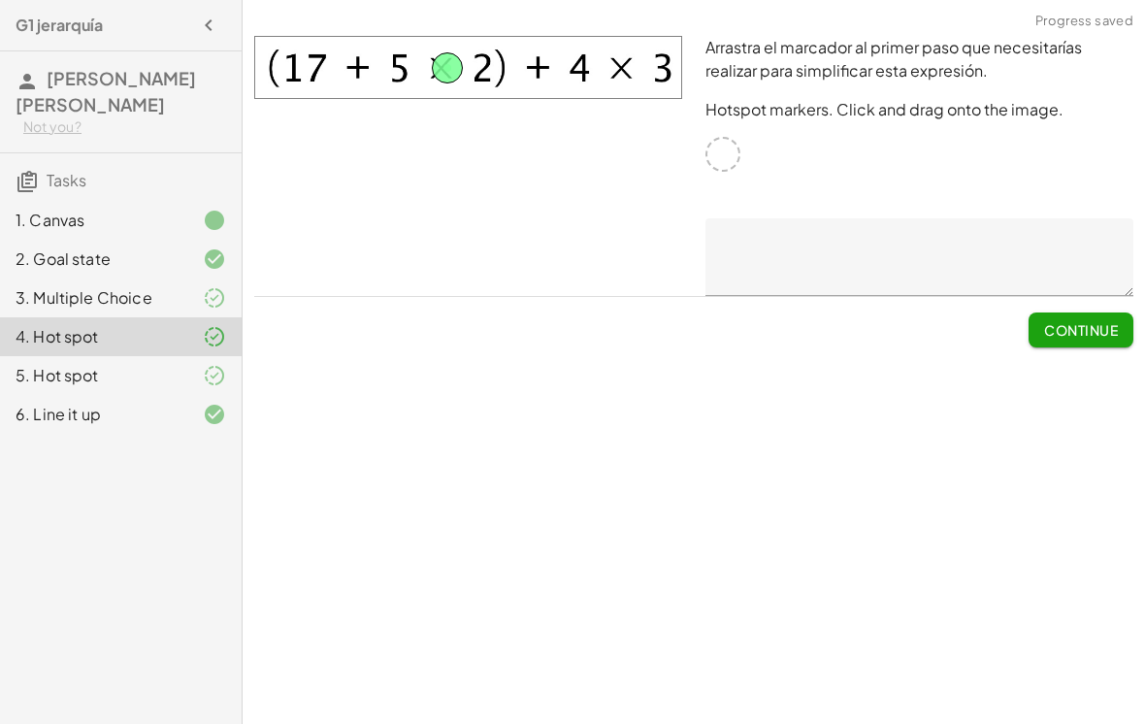
click at [1091, 313] on button "Continue" at bounding box center [1081, 330] width 105 height 35
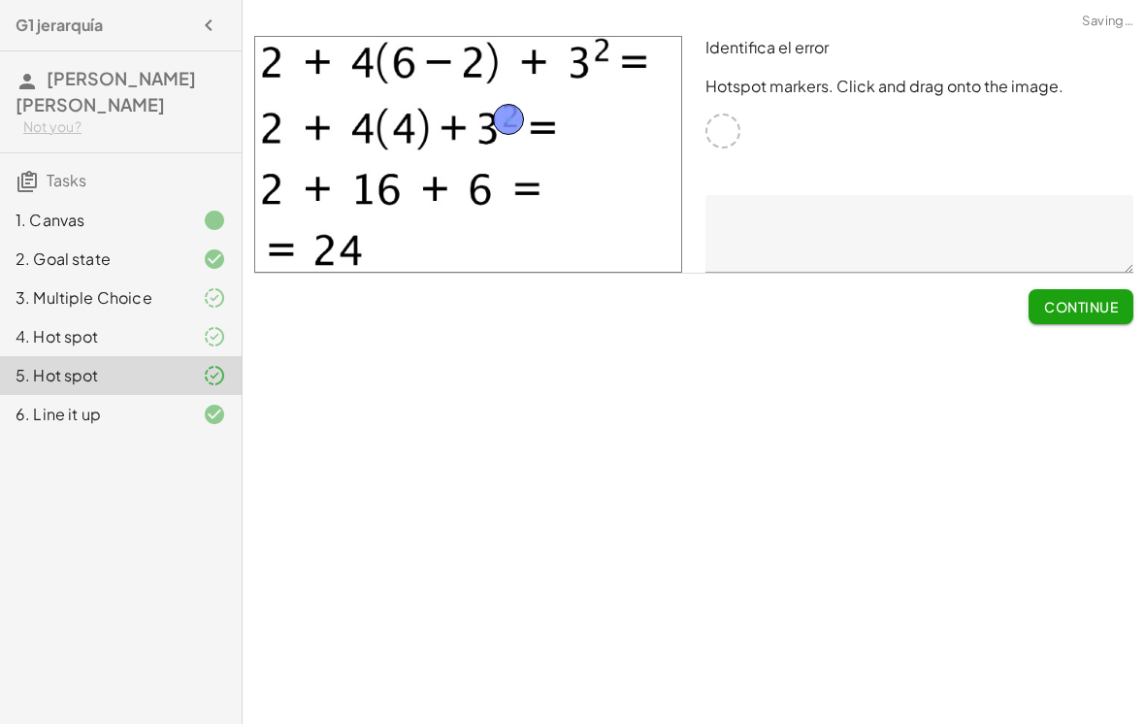
click at [1082, 298] on span "Continue" at bounding box center [1081, 306] width 74 height 17
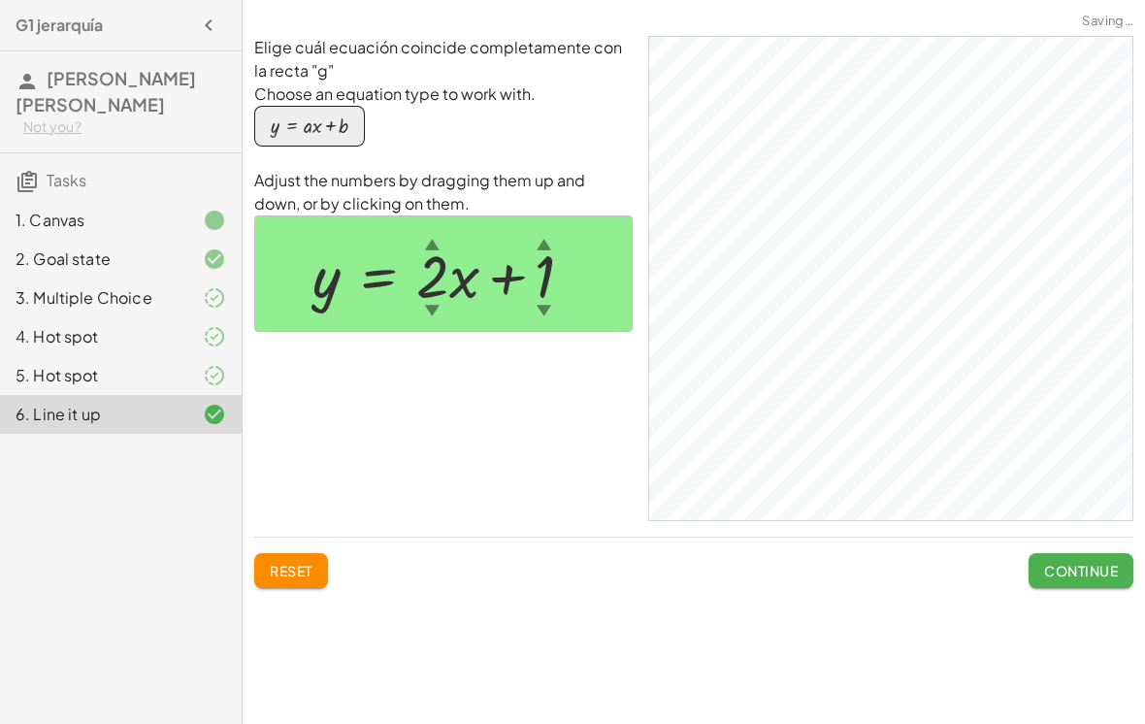
click at [1062, 553] on button "Continue" at bounding box center [1081, 570] width 105 height 35
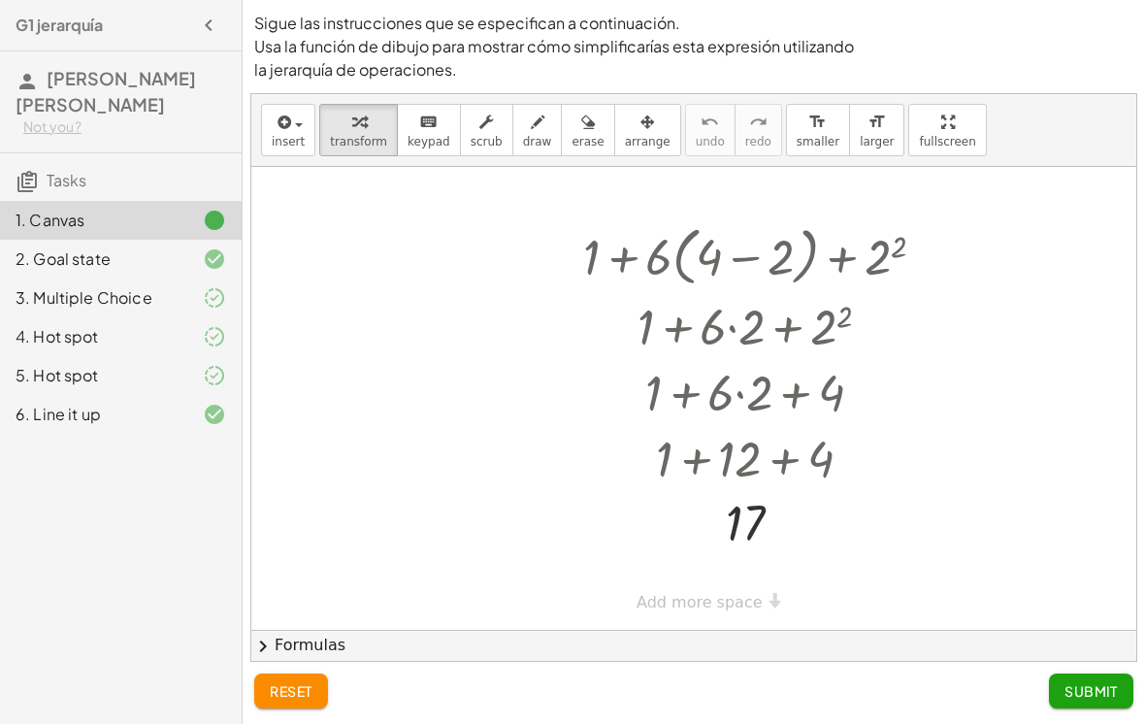
click at [1101, 687] on span "Submit" at bounding box center [1091, 690] width 53 height 17
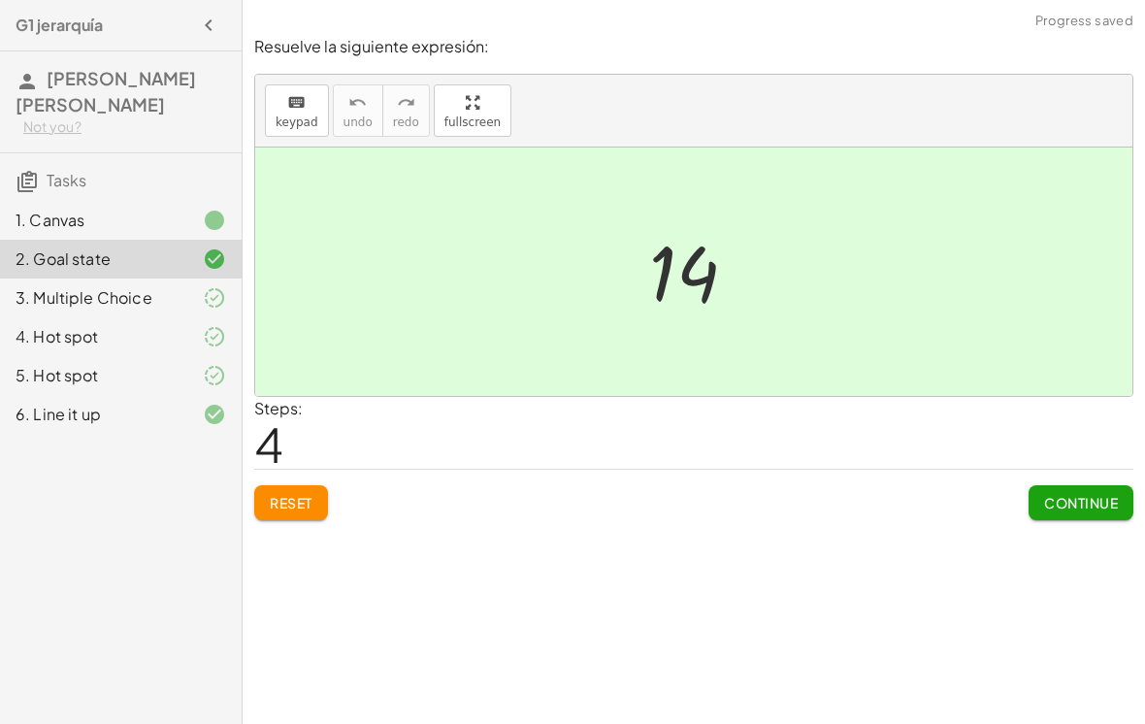
click at [120, 325] on div "4. Hot spot" at bounding box center [94, 336] width 156 height 23
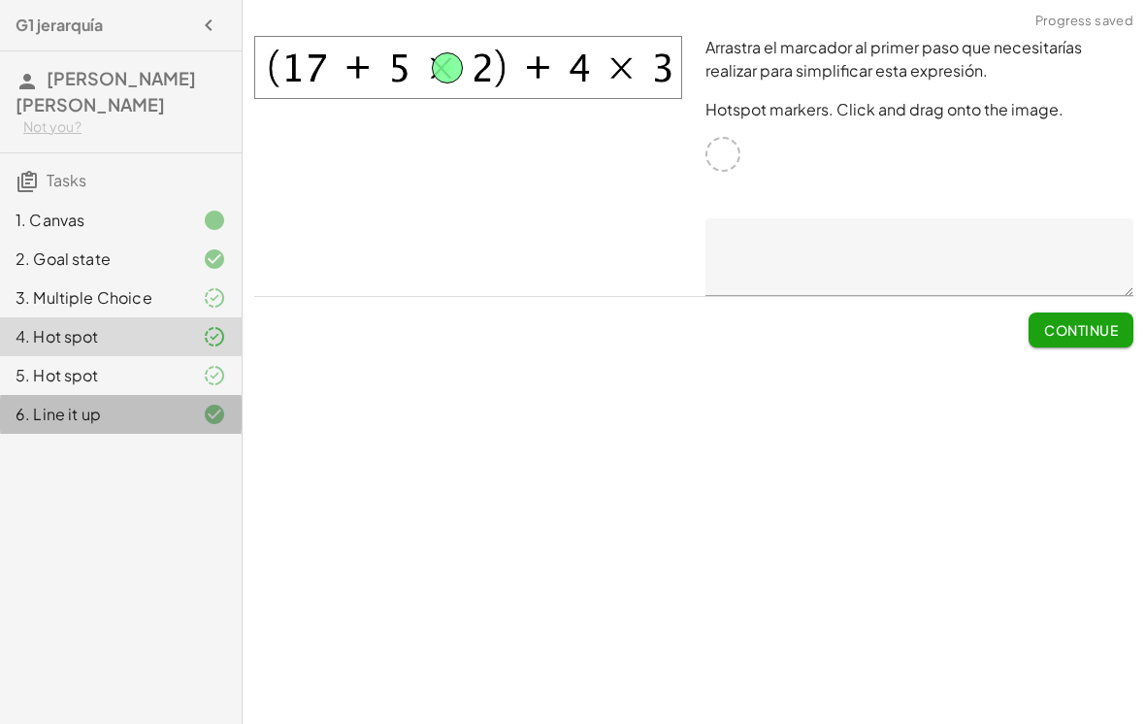
click at [188, 403] on div at bounding box center [199, 414] width 54 height 23
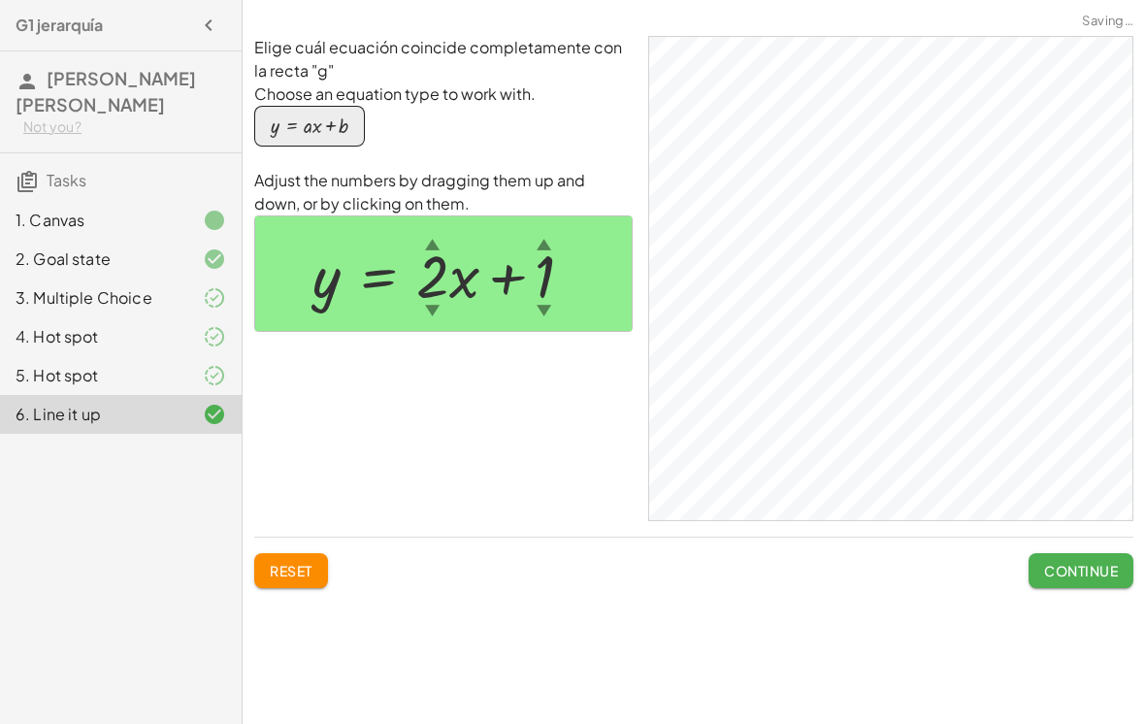
click at [106, 209] on div "1. Canvas" at bounding box center [94, 220] width 156 height 23
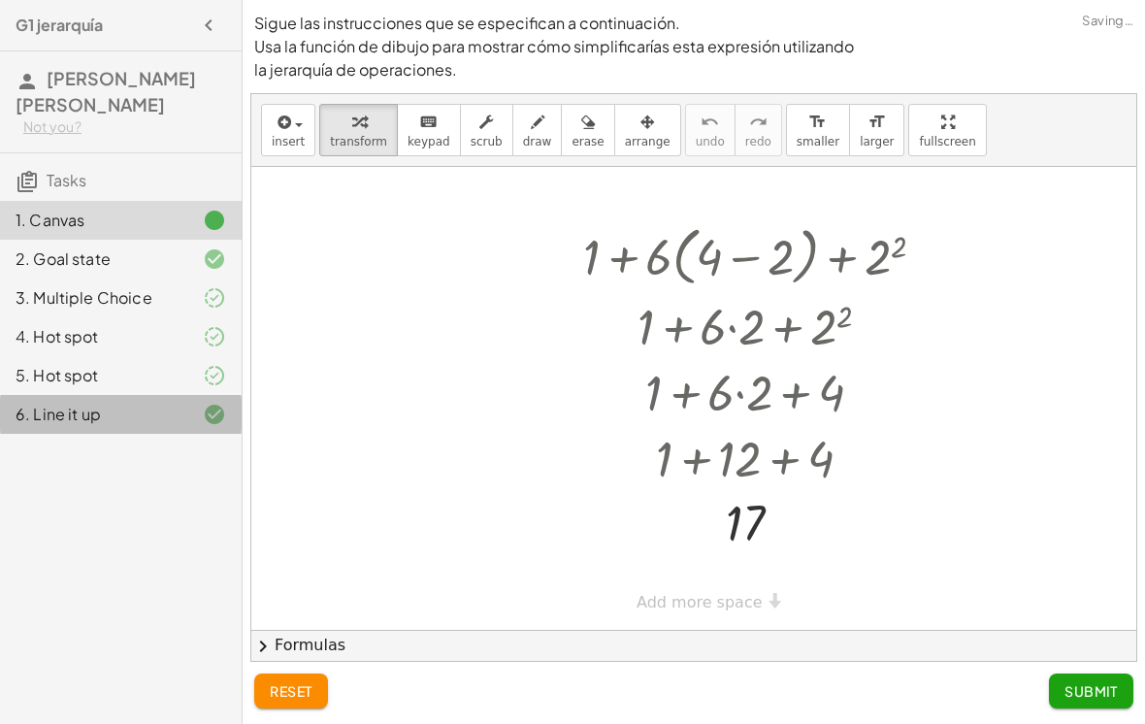
click at [141, 403] on div "6. Line it up" at bounding box center [94, 414] width 156 height 23
